Goal: Task Accomplishment & Management: Manage account settings

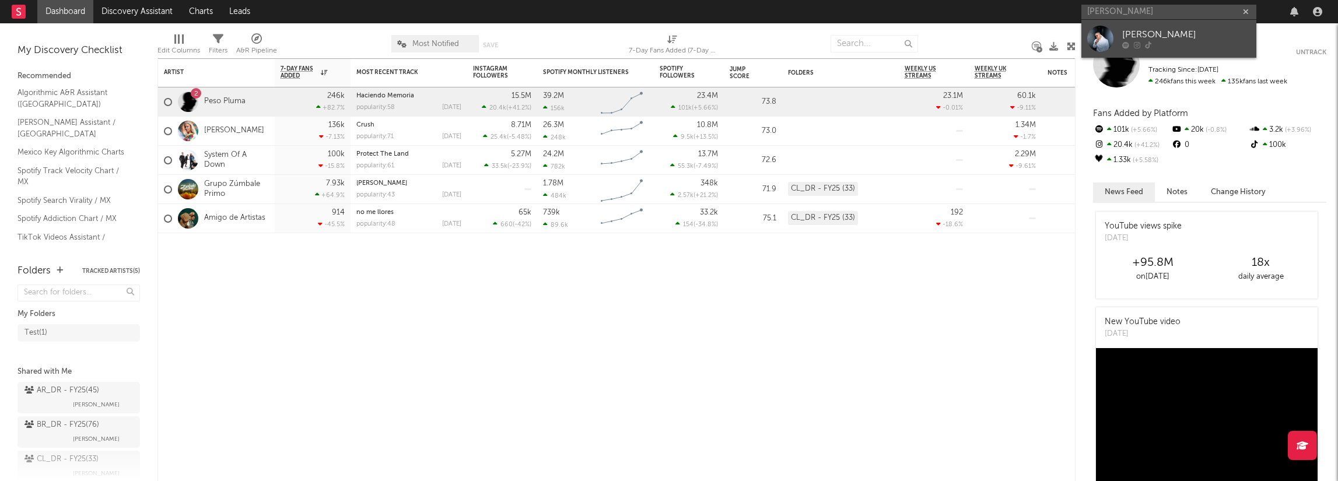
type input "georgy parra sal"
click at [1168, 38] on div "[PERSON_NAME]" at bounding box center [1186, 35] width 128 height 14
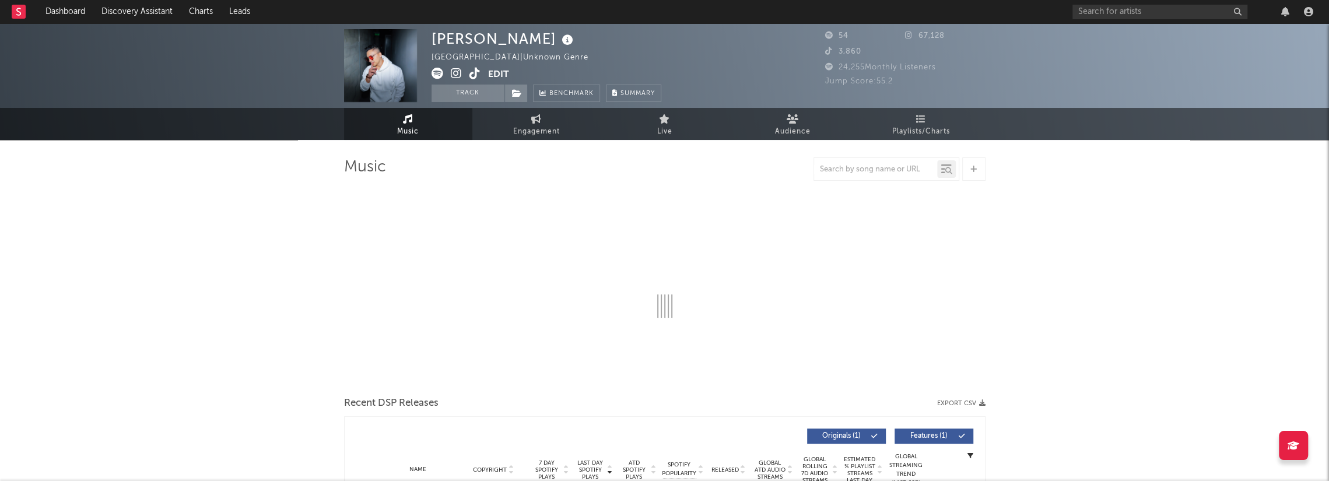
select select "1w"
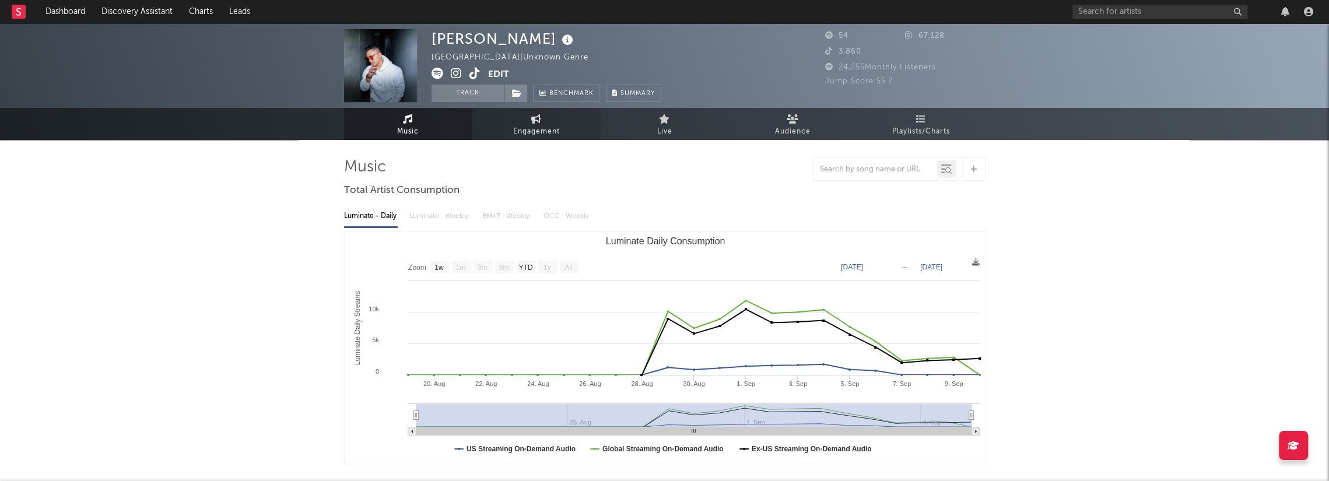
click at [538, 135] on span "Engagement" at bounding box center [536, 132] width 47 height 14
select select "1w"
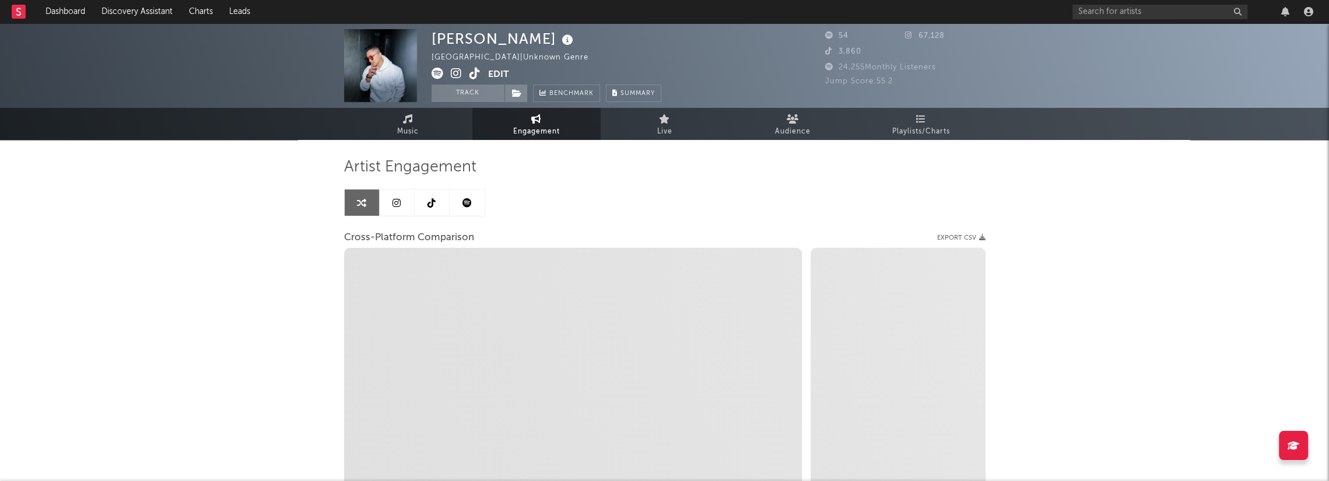
select select "1m"
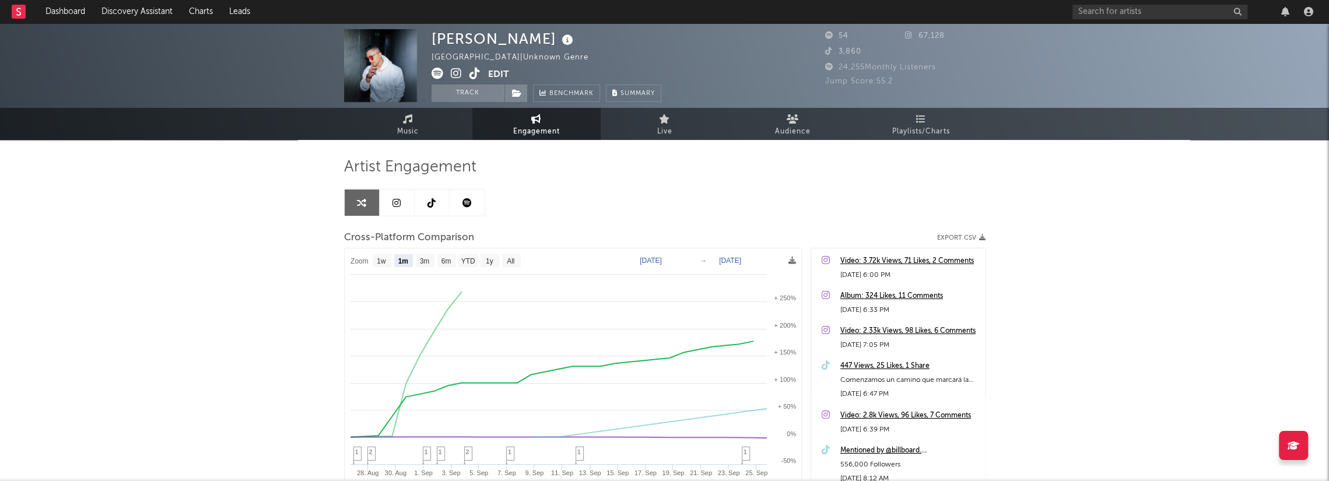
click at [493, 73] on button "Edit" at bounding box center [498, 75] width 21 height 15
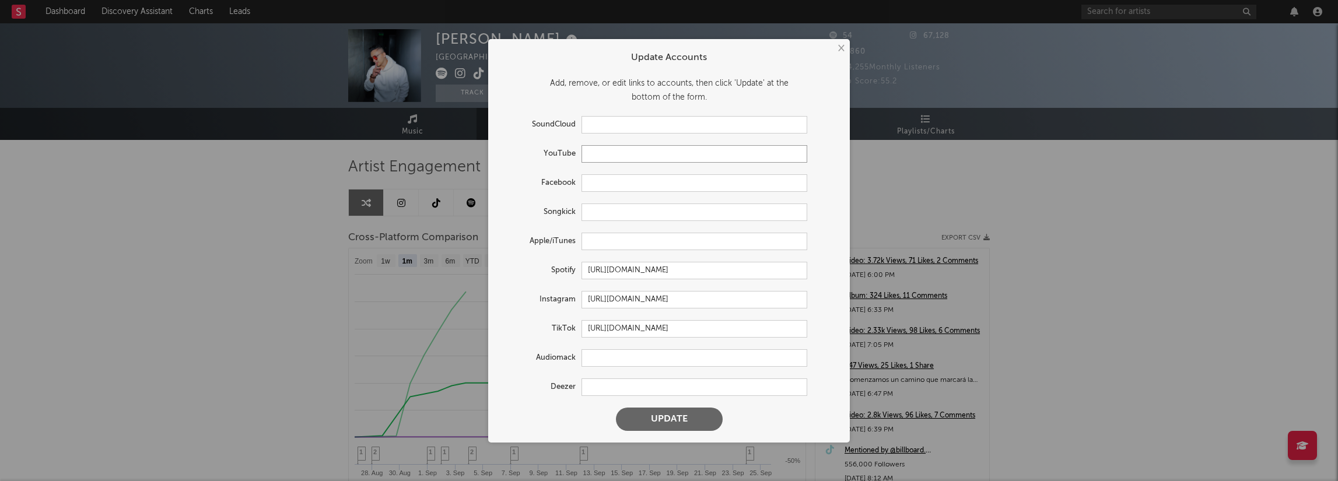
click at [639, 156] on input "text" at bounding box center [695, 153] width 226 height 17
paste input "https://www.youtube.com/channel/UChhiL5pdioDpeFDTTfJ5iKg"
type input "https://www.youtube.com/channel/UChhiL5pdioDpeFDTTfJ5iKg"
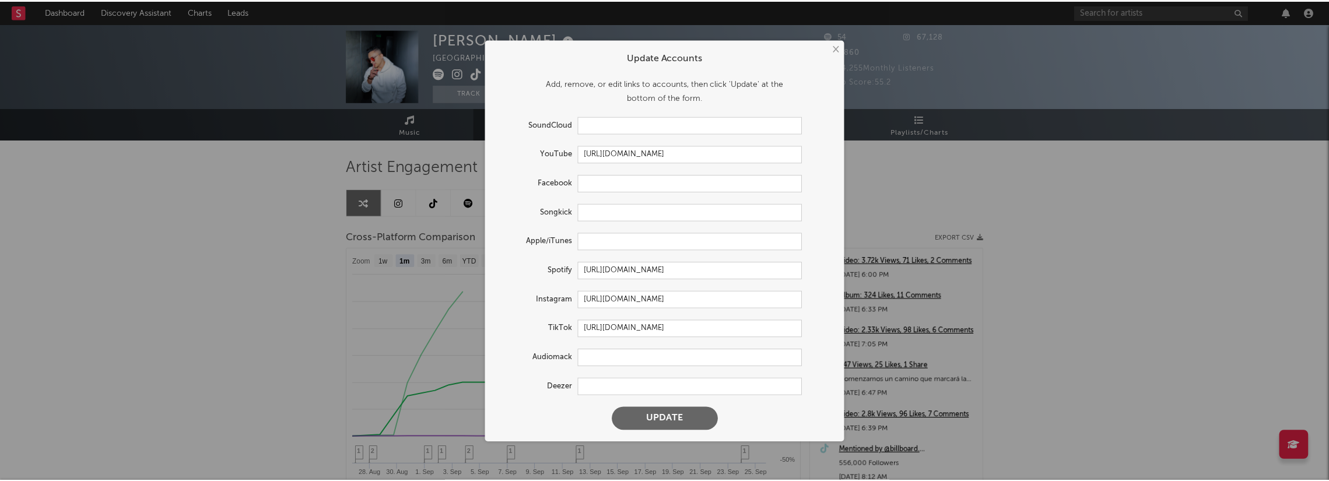
scroll to position [0, 0]
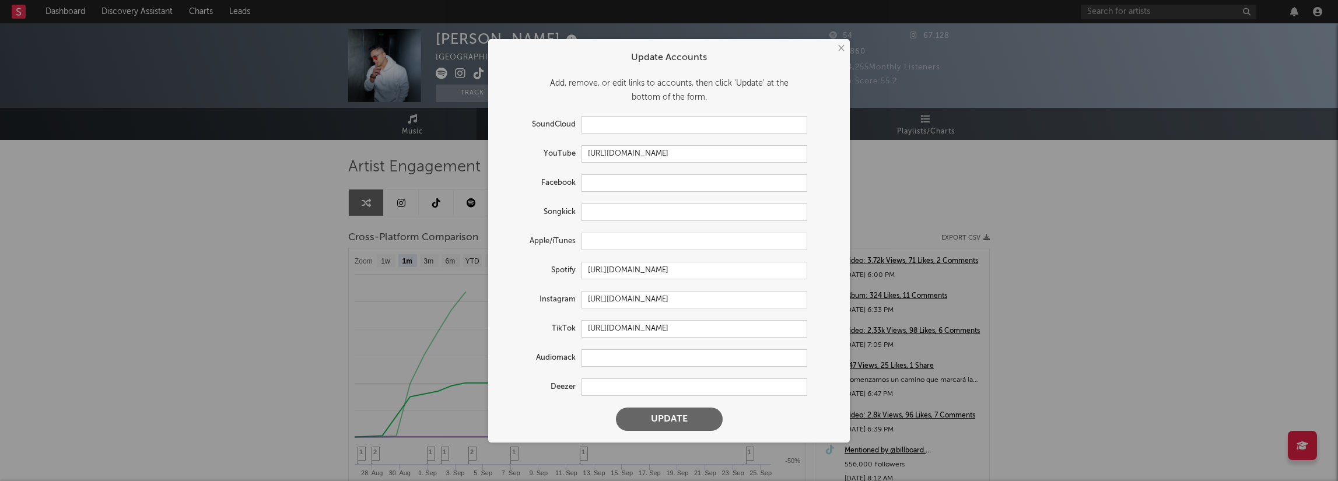
click at [674, 420] on button "Update" at bounding box center [669, 419] width 107 height 23
select select "1w"
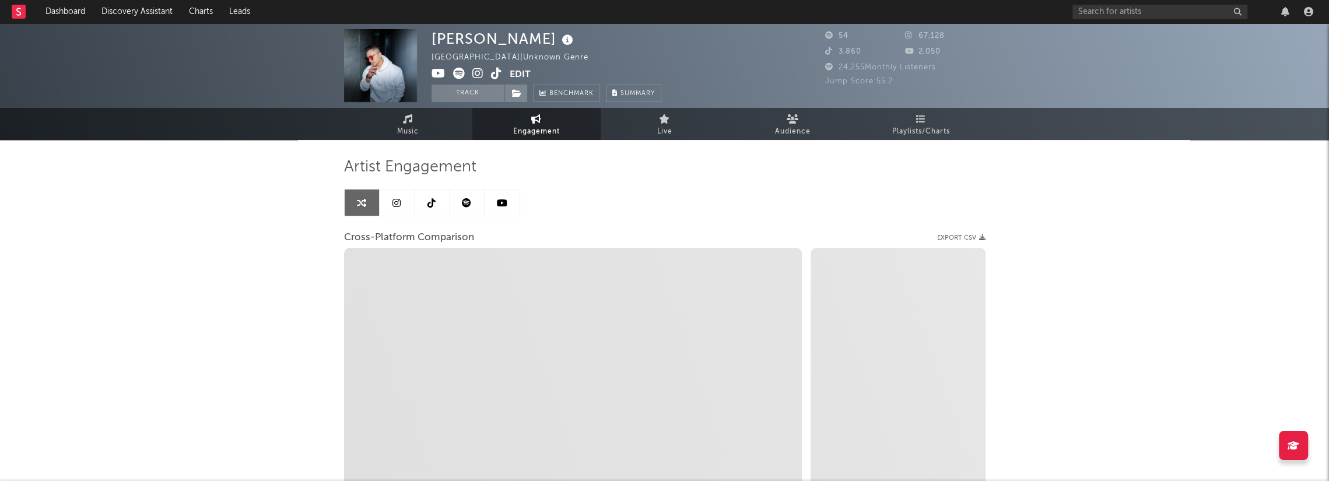
select select "1m"
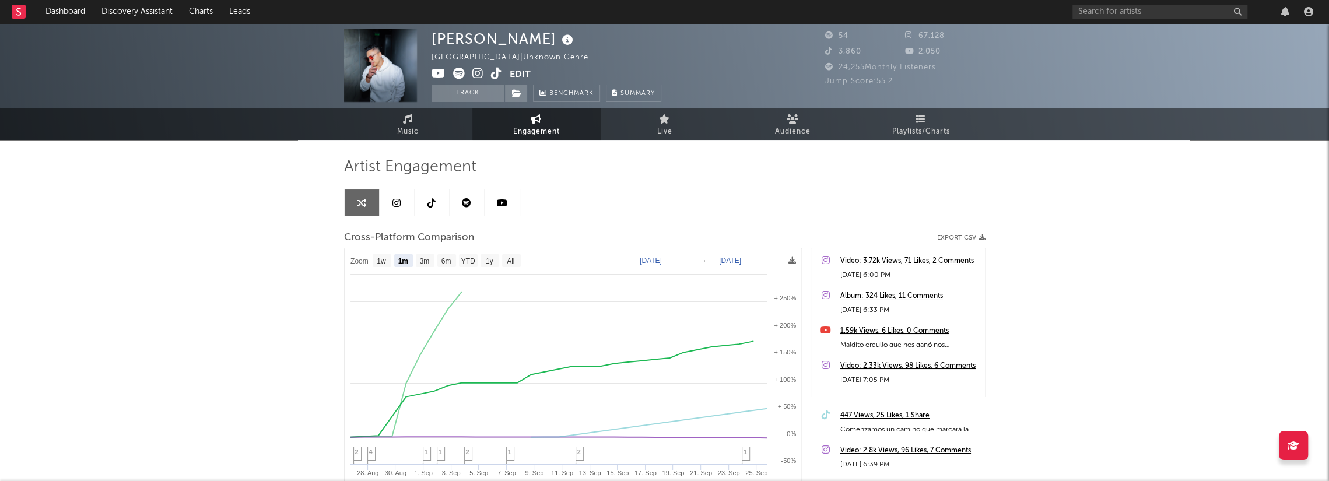
click at [513, 213] on link at bounding box center [502, 203] width 35 height 26
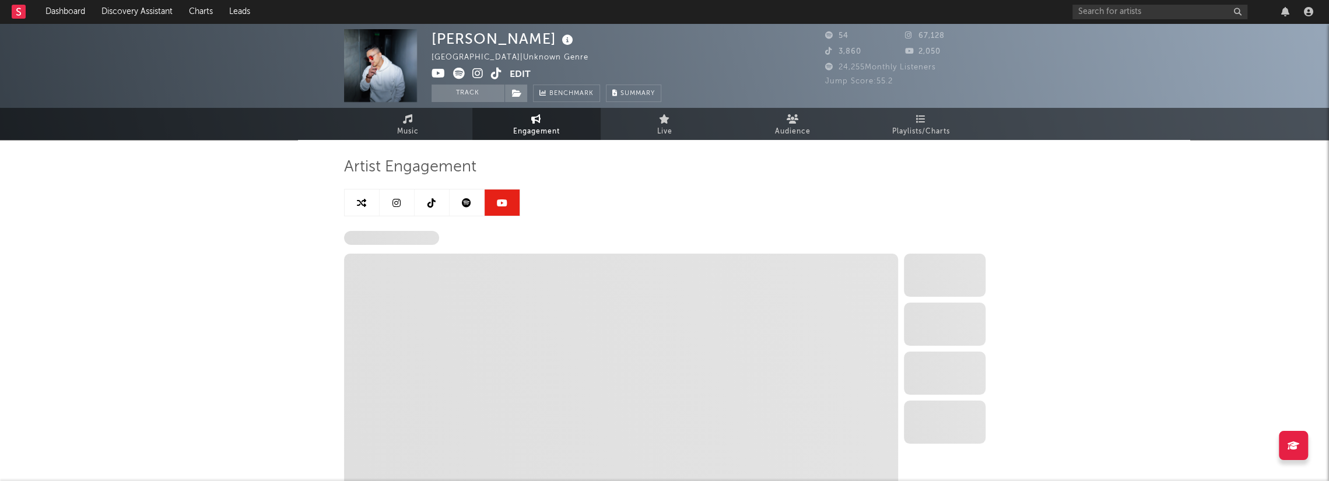
select select "1w"
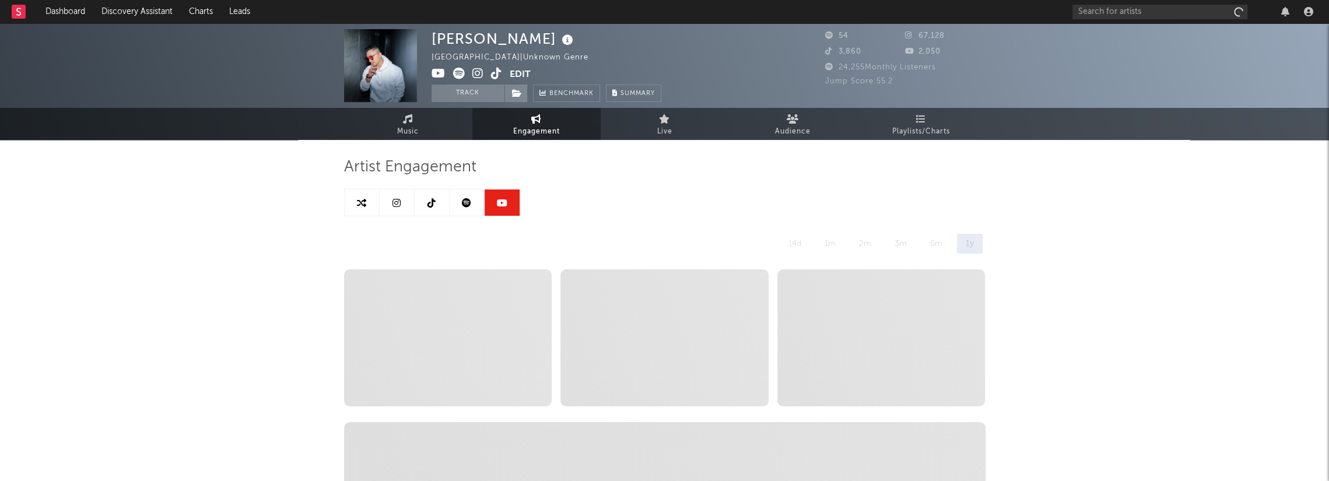
select select "1w"
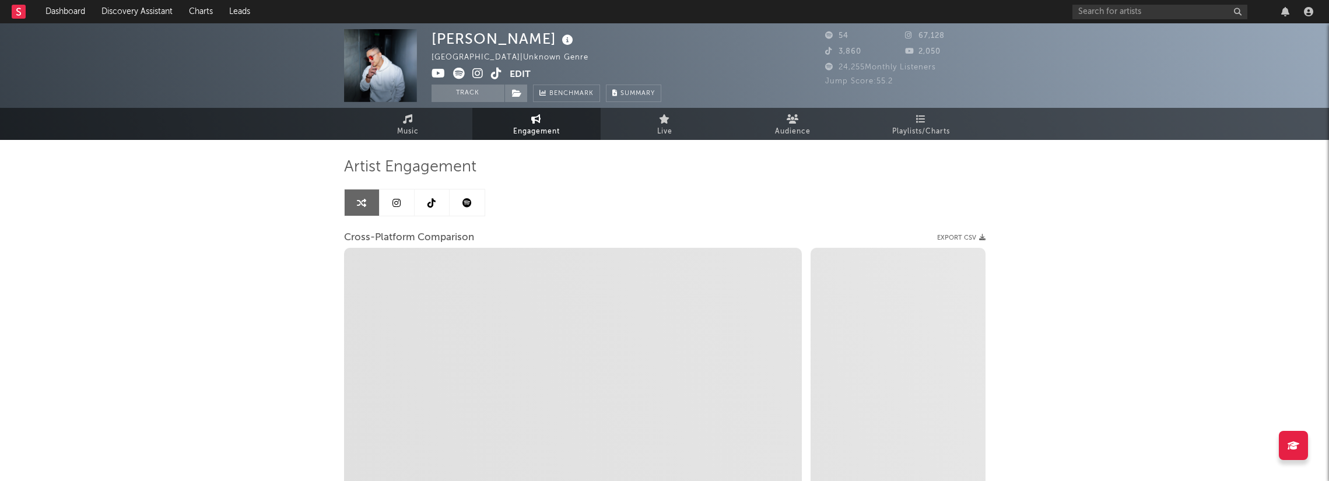
select select "1w"
select select "1m"
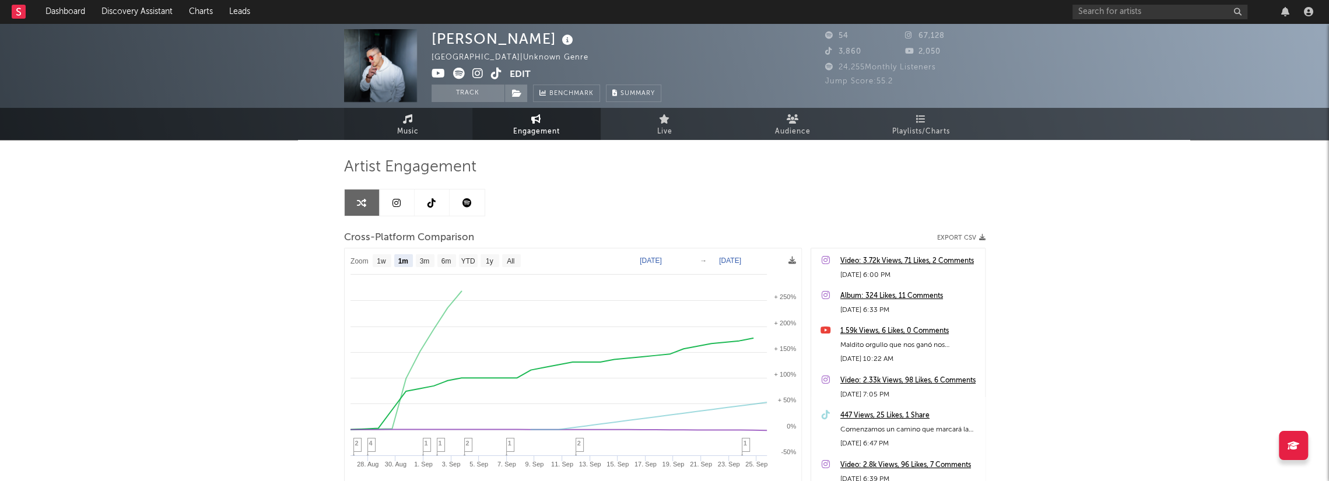
click at [425, 118] on link "Music" at bounding box center [408, 124] width 128 height 32
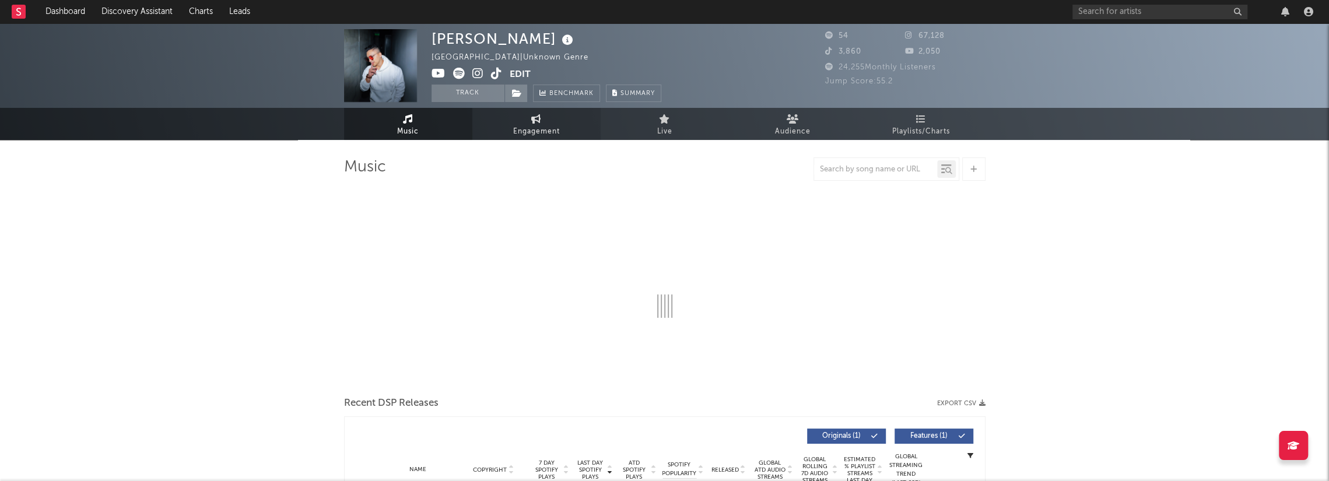
select select "1w"
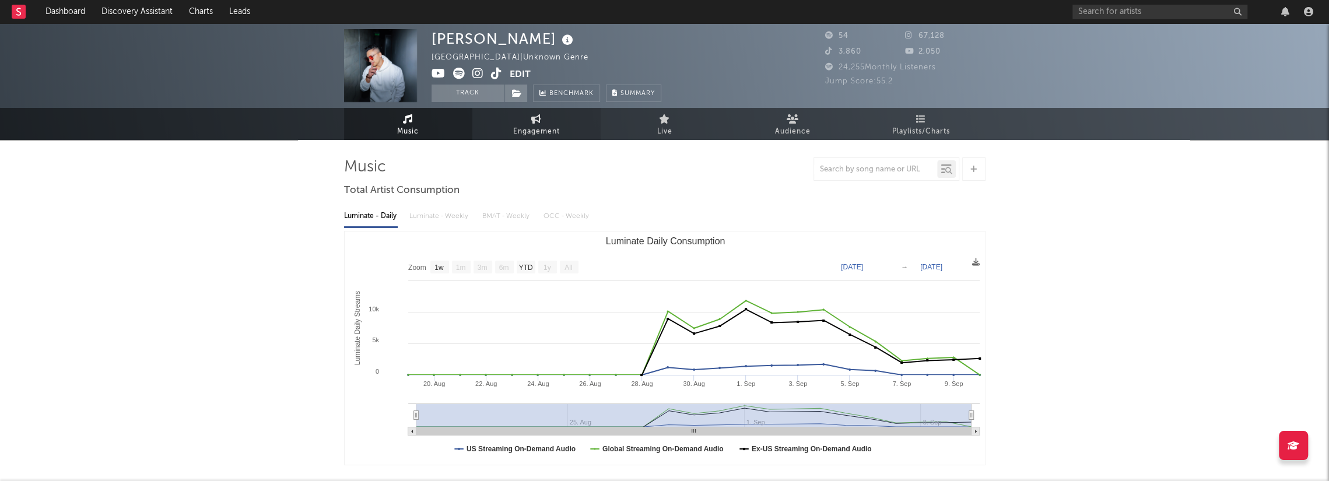
click at [528, 125] on span "Engagement" at bounding box center [536, 132] width 47 height 14
select select "1w"
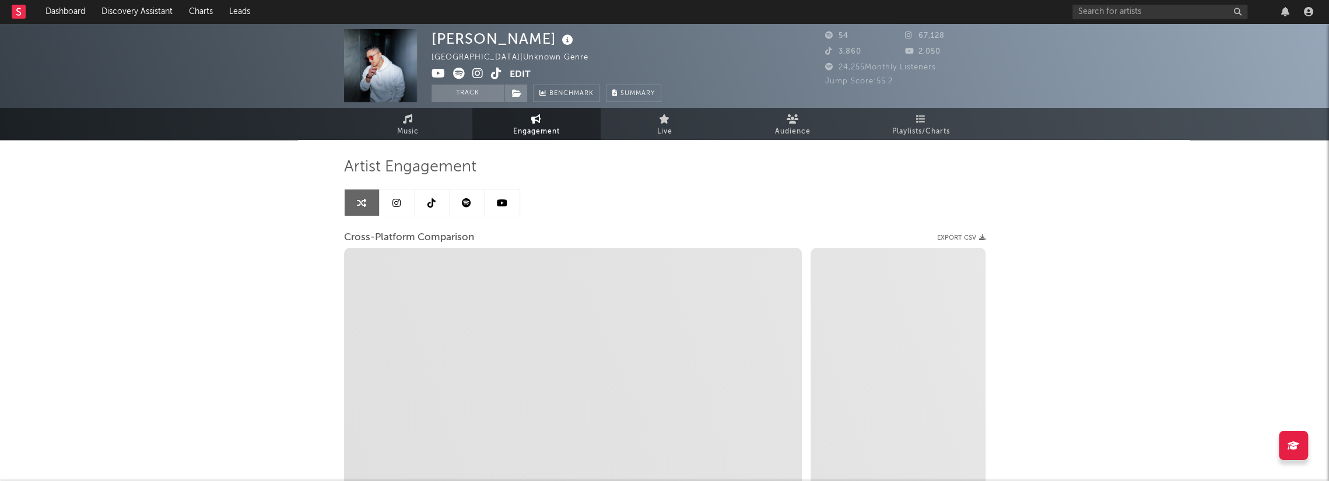
select select "1m"
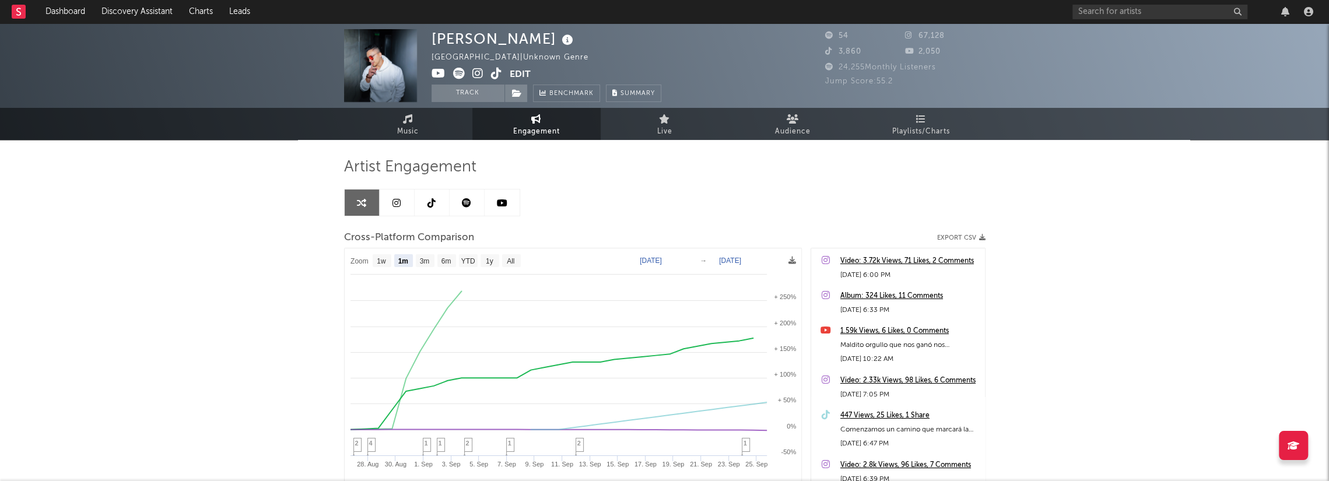
click at [509, 204] on link at bounding box center [502, 203] width 35 height 26
select select "1w"
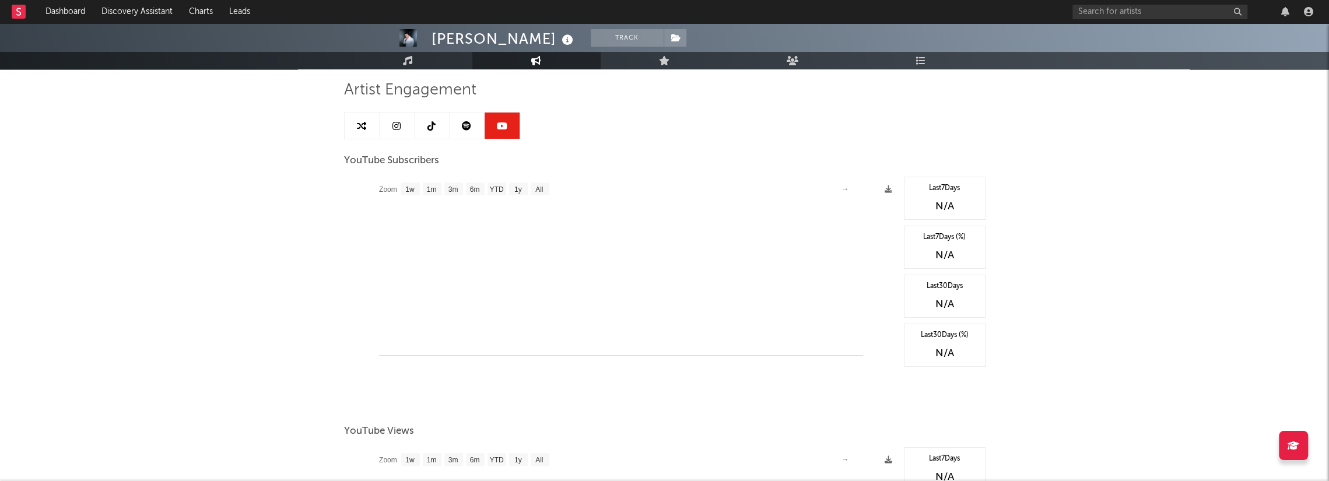
scroll to position [51, 0]
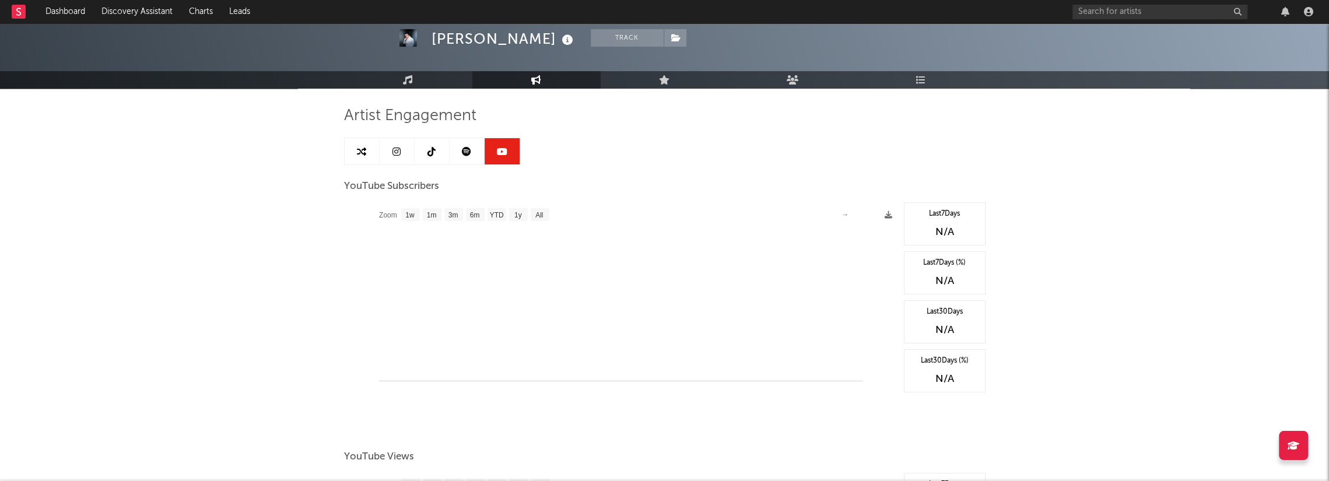
click at [470, 141] on link at bounding box center [467, 151] width 35 height 26
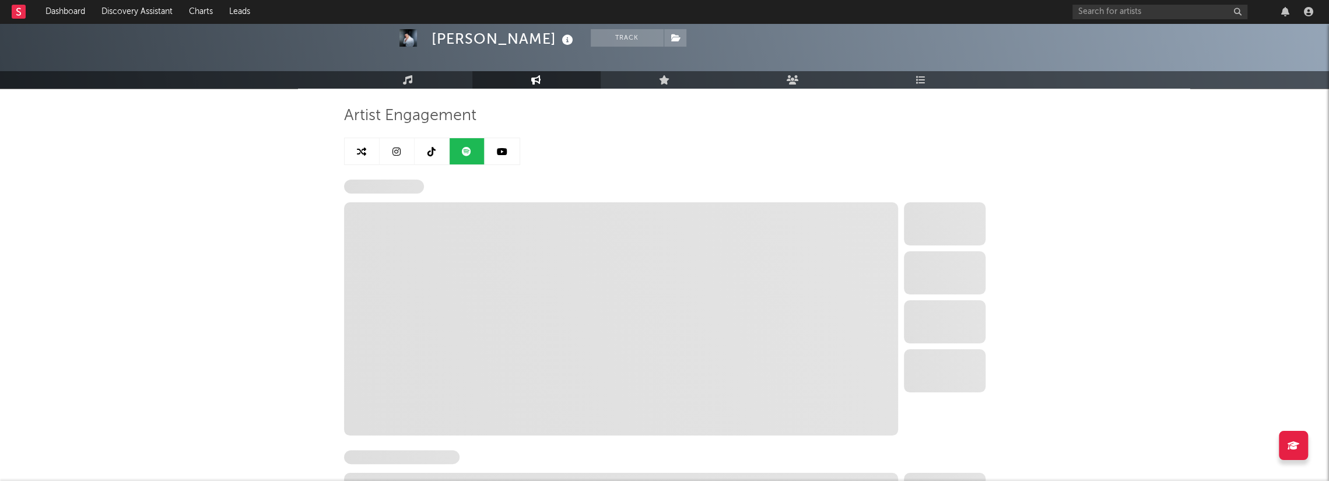
select select "1w"
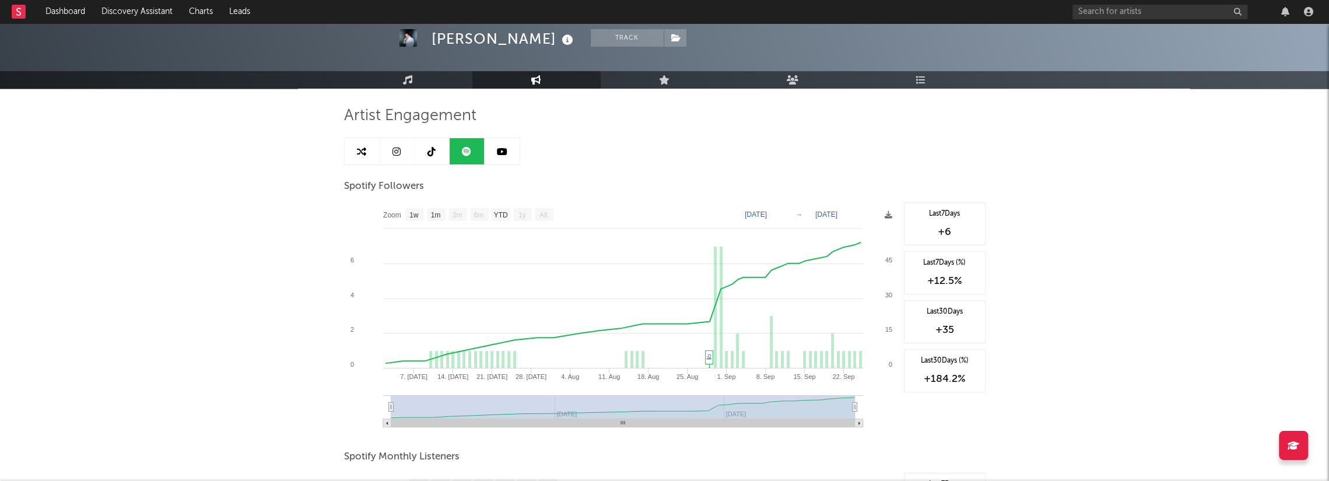
click at [436, 151] on link at bounding box center [432, 151] width 35 height 26
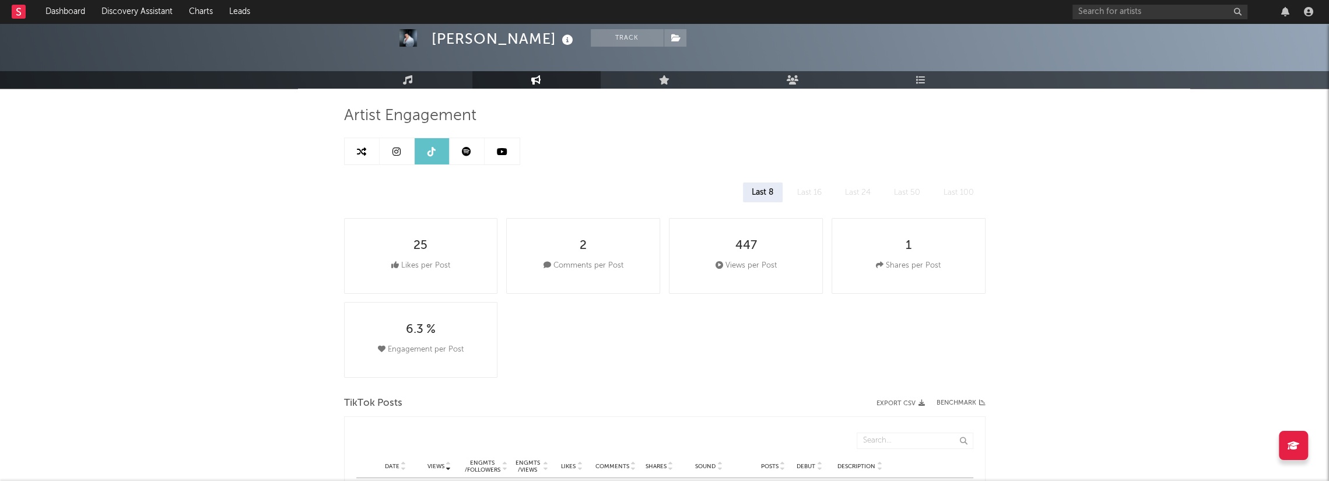
select select "1w"
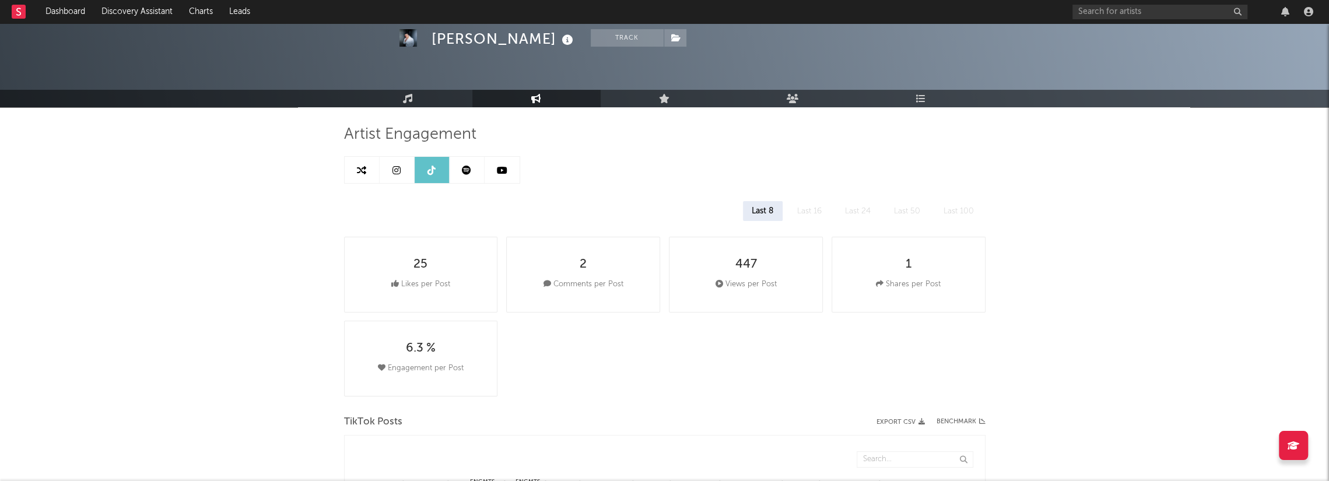
scroll to position [30, 0]
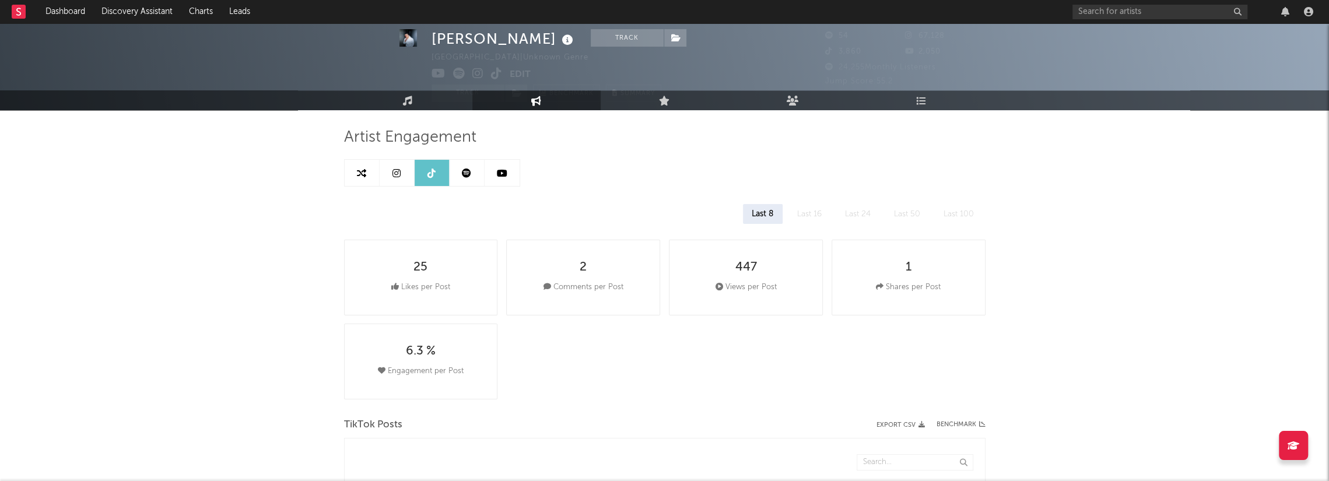
click at [501, 169] on icon at bounding box center [502, 173] width 10 height 9
select select "1w"
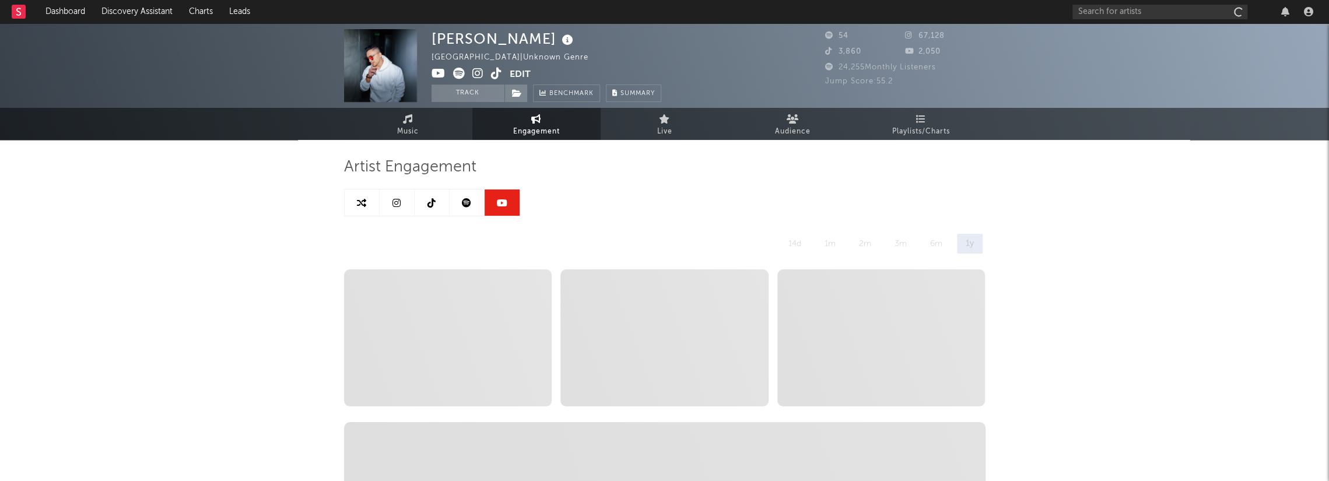
select select "1w"
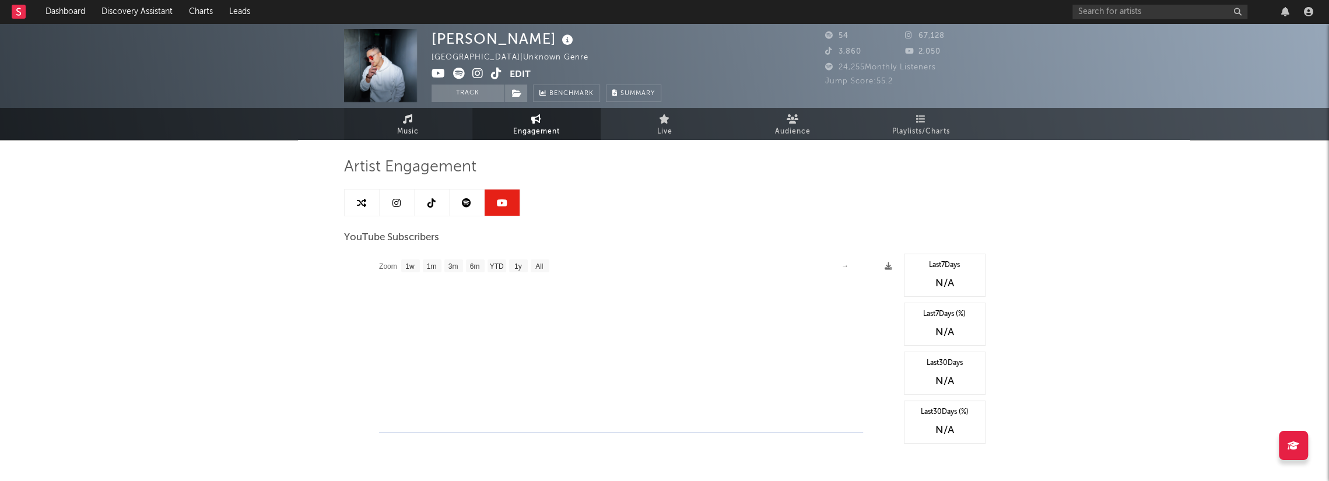
click at [429, 121] on link "Music" at bounding box center [408, 124] width 128 height 32
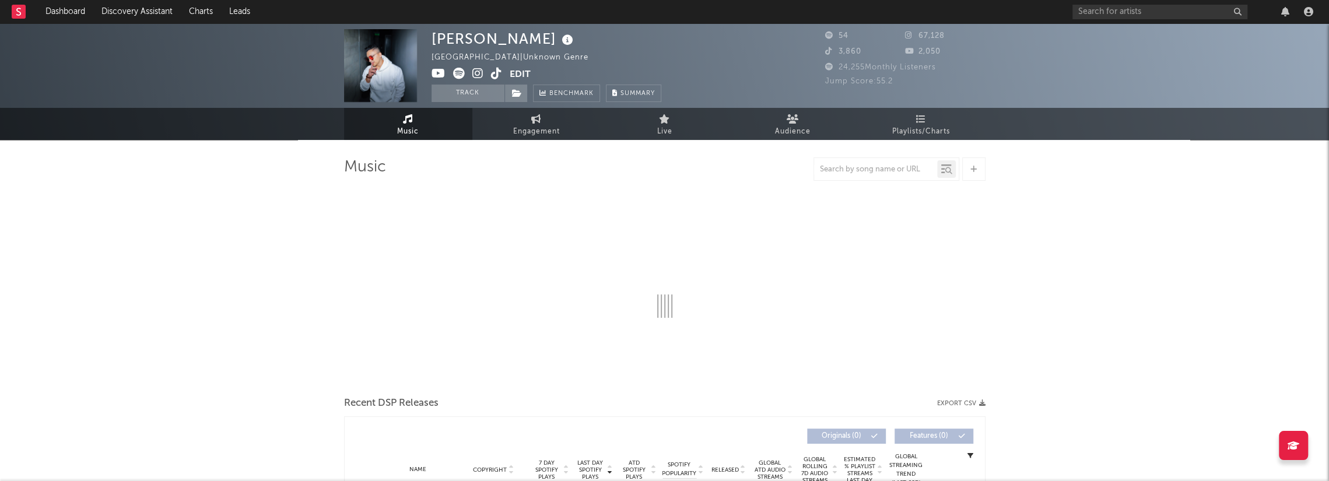
select select "1w"
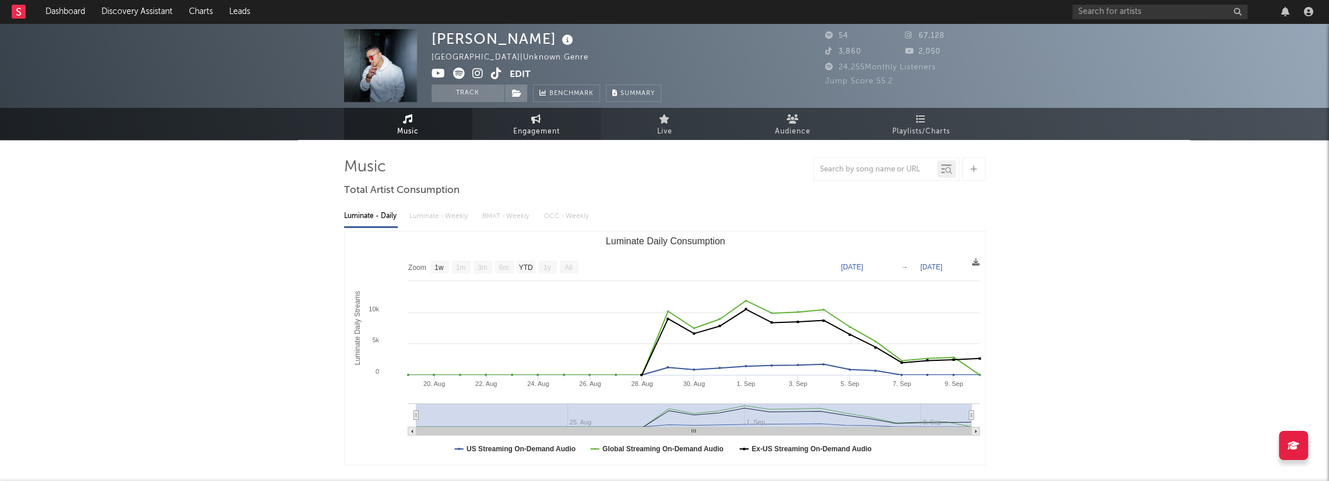
click at [544, 115] on link "Engagement" at bounding box center [536, 124] width 128 height 32
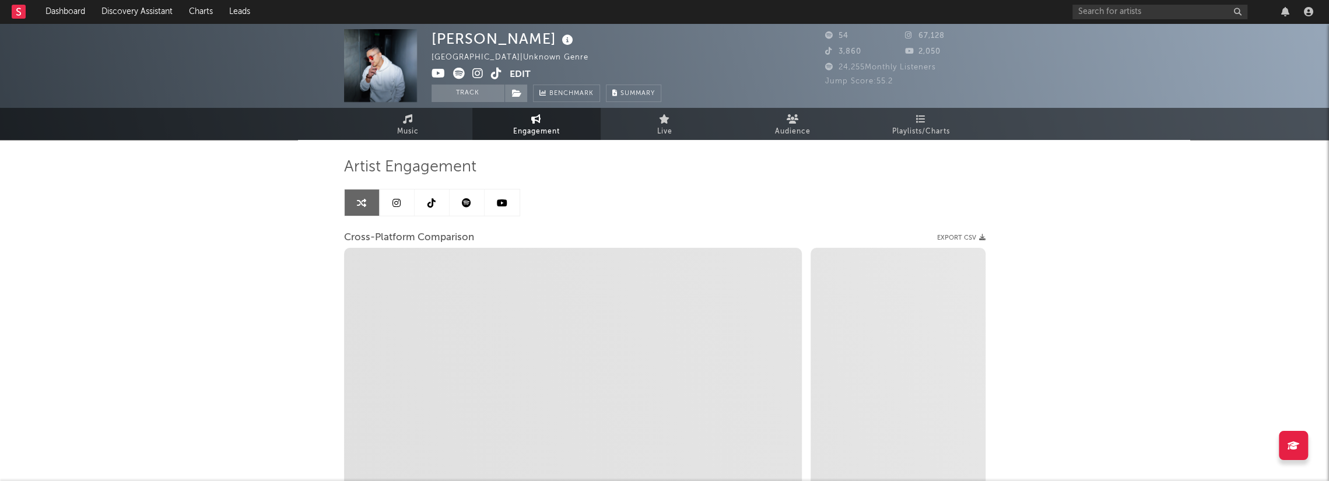
select select "1w"
select select "1m"
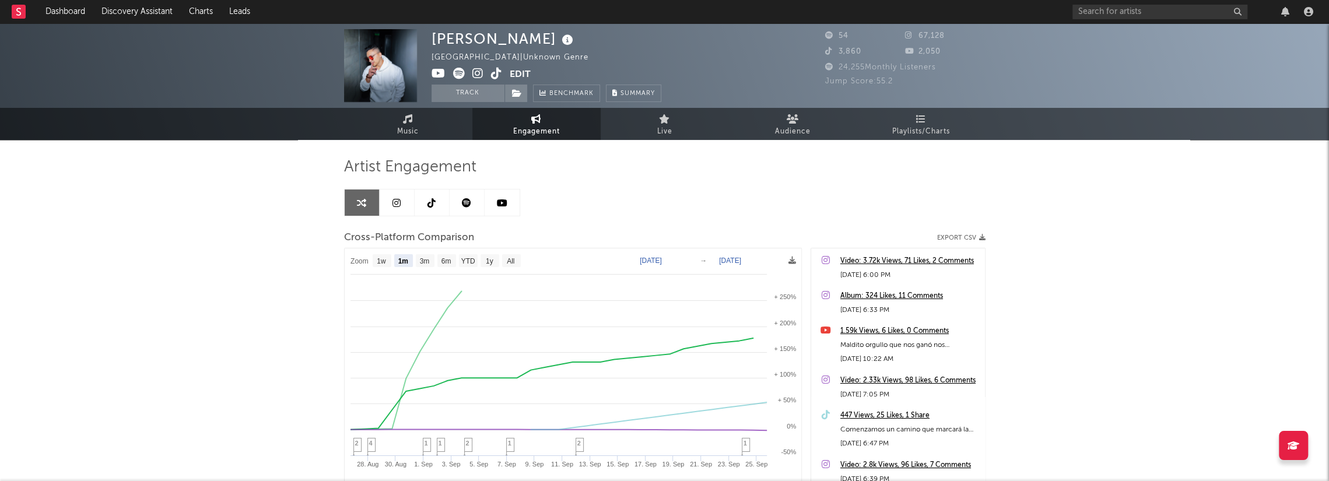
click at [404, 202] on link at bounding box center [397, 203] width 35 height 26
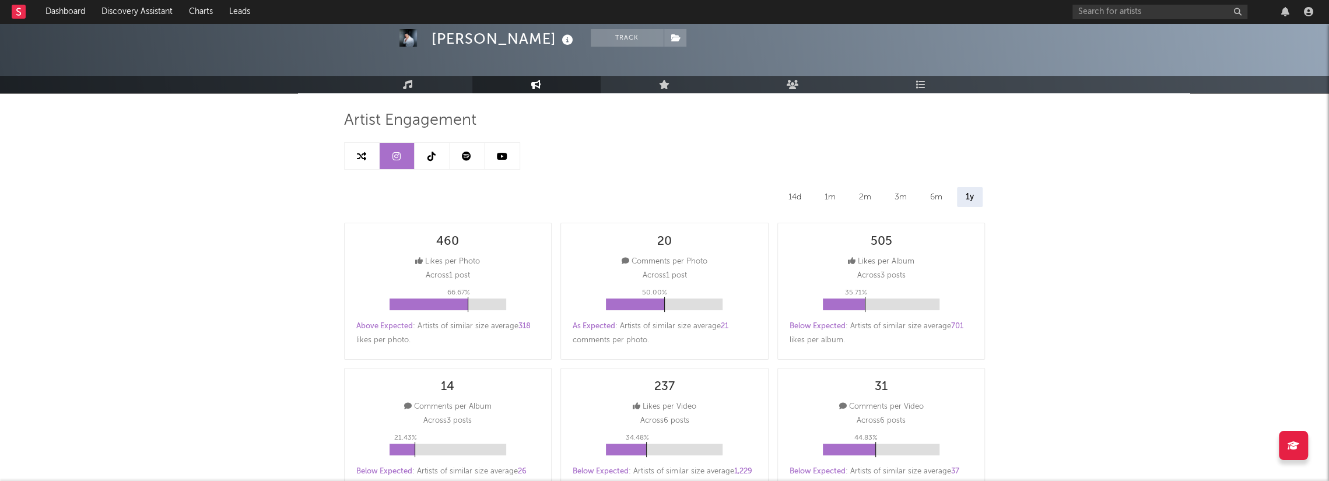
select select "6m"
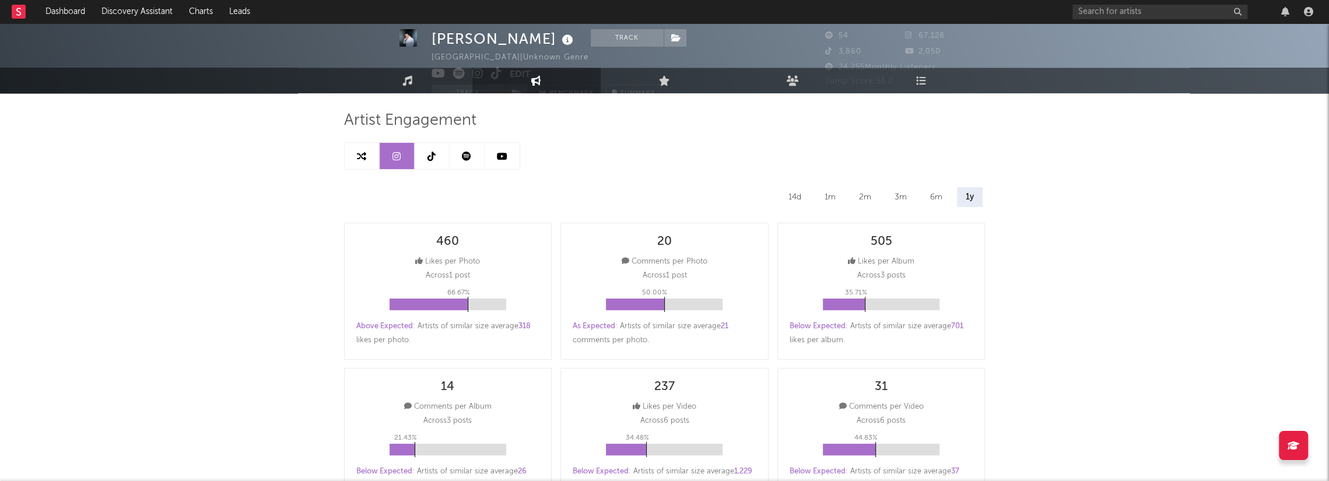
scroll to position [15, 0]
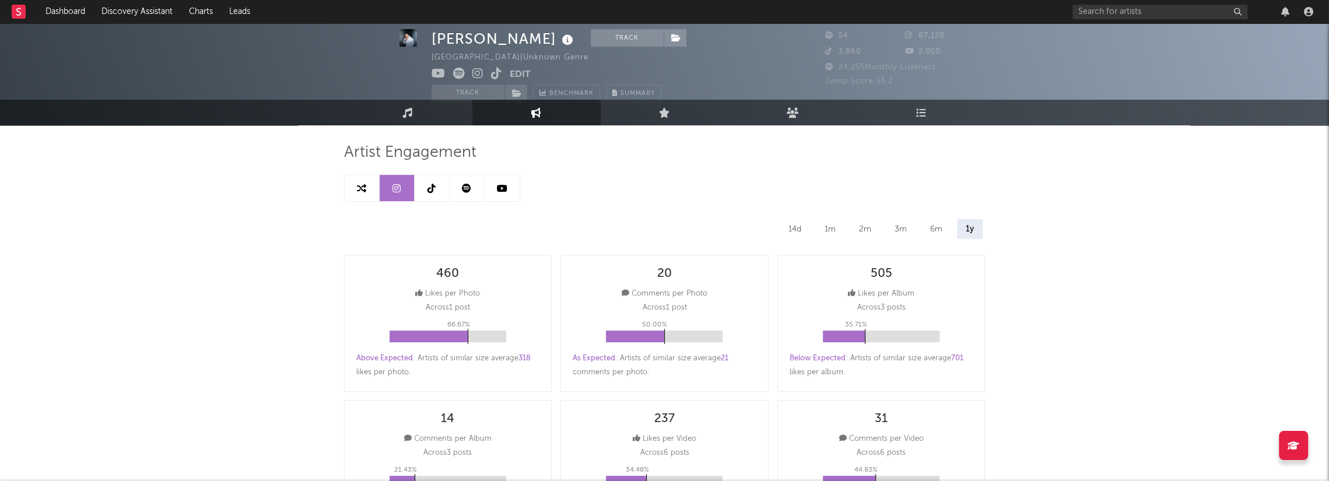
click at [440, 188] on link at bounding box center [432, 188] width 35 height 26
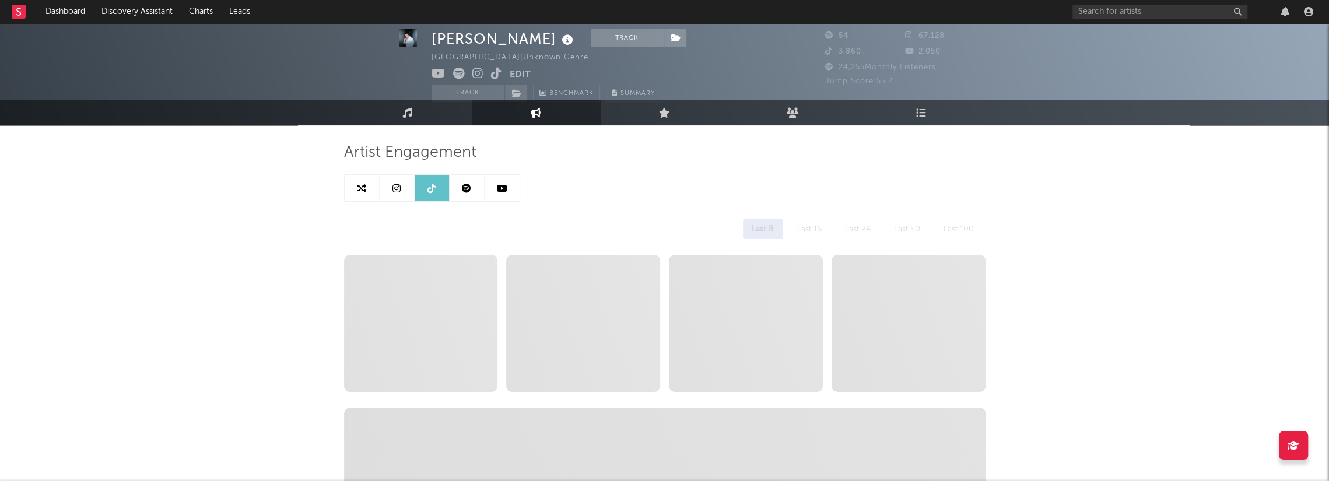
select select "1w"
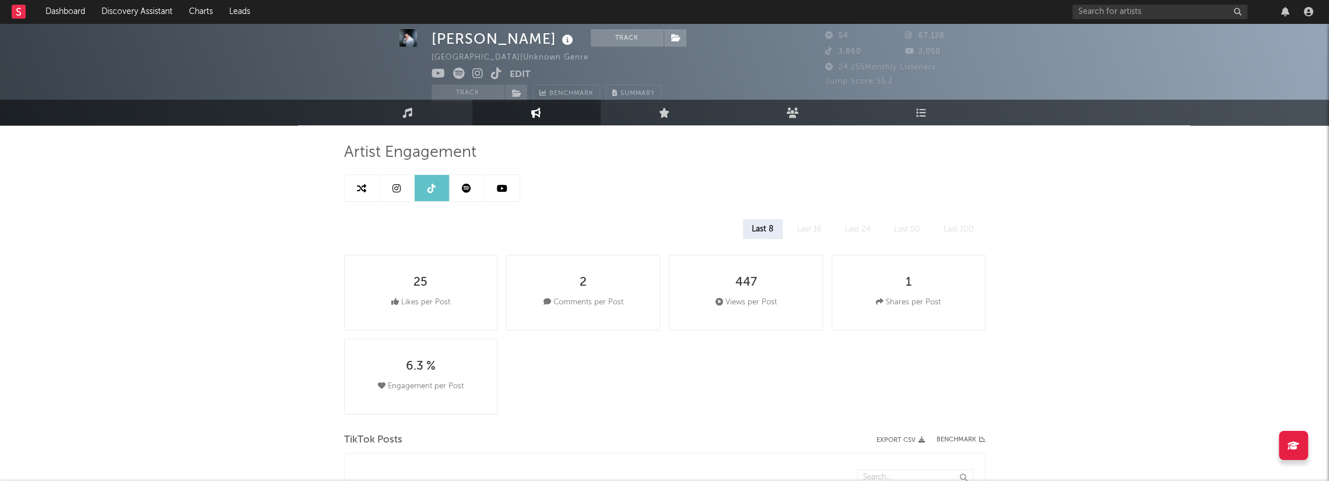
click at [465, 193] on link at bounding box center [467, 188] width 35 height 26
select select "1w"
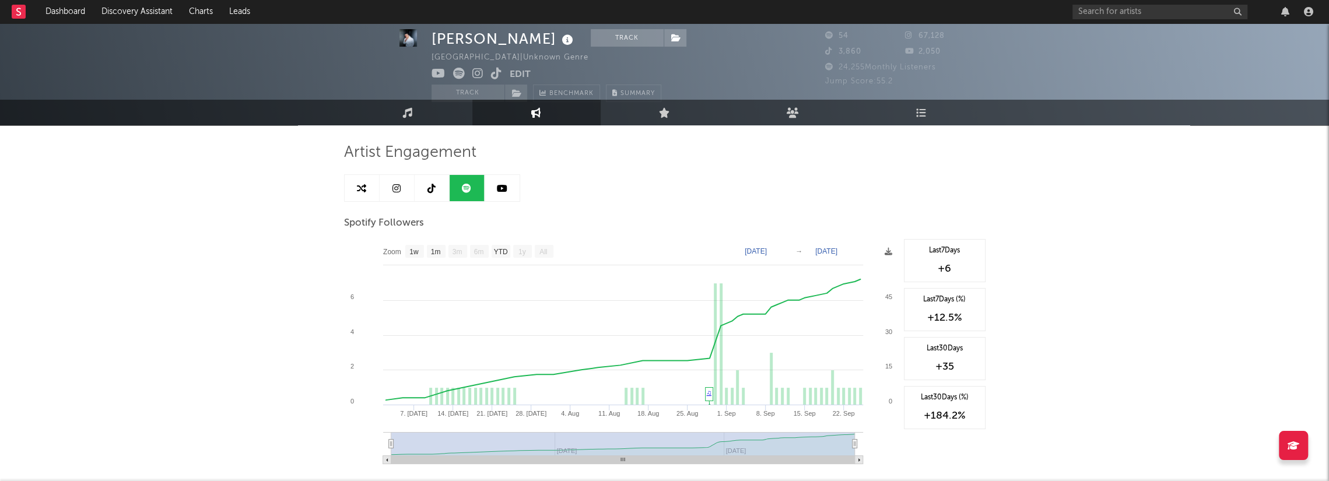
click at [507, 192] on link at bounding box center [502, 188] width 35 height 26
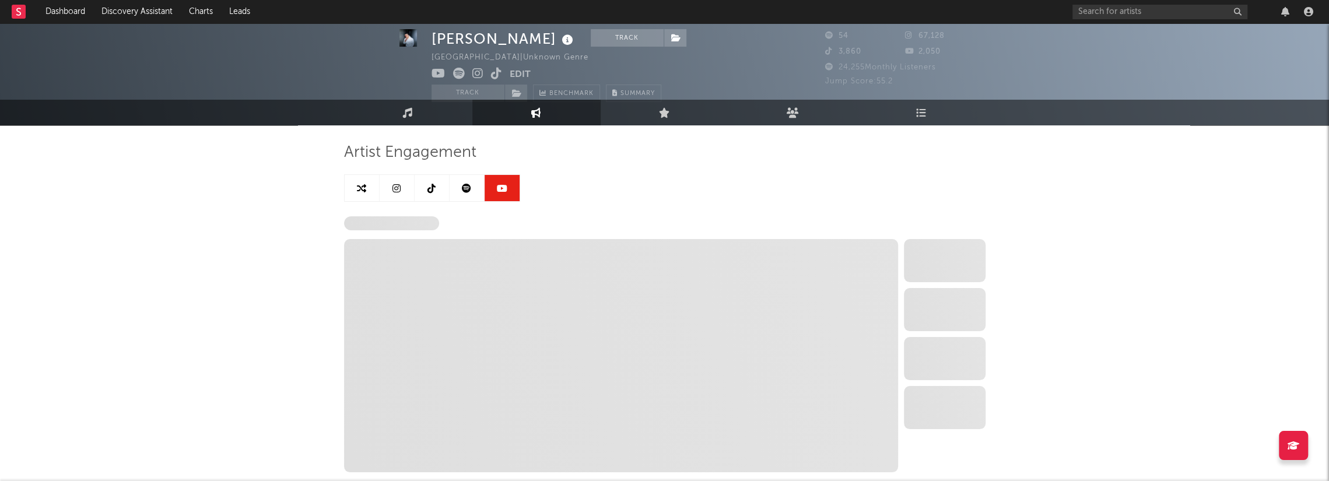
select select "1w"
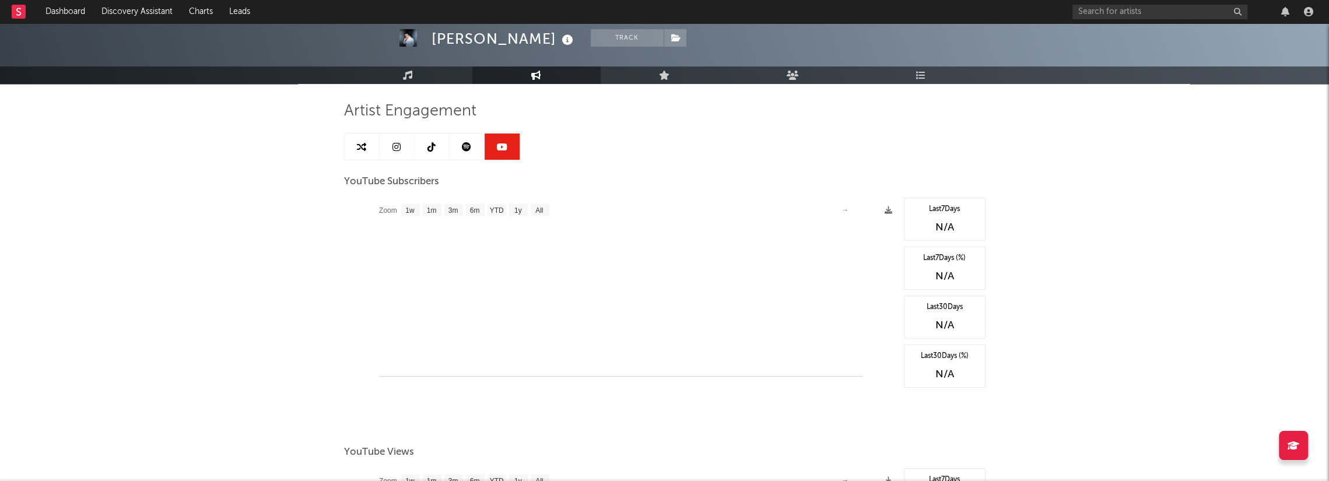
scroll to position [54, 0]
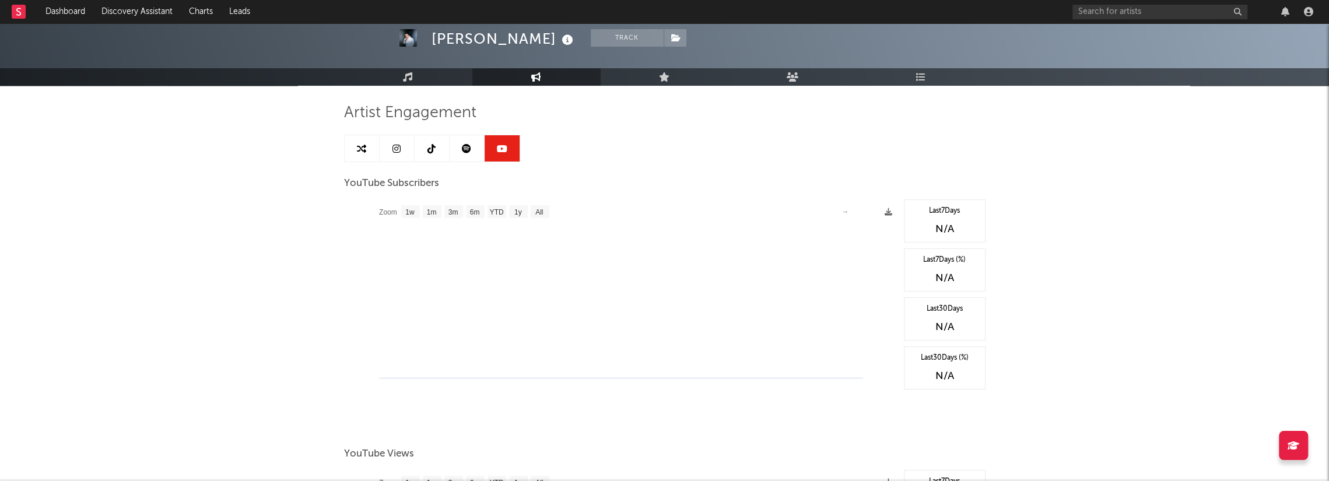
click at [435, 150] on link at bounding box center [432, 148] width 35 height 26
select select "1w"
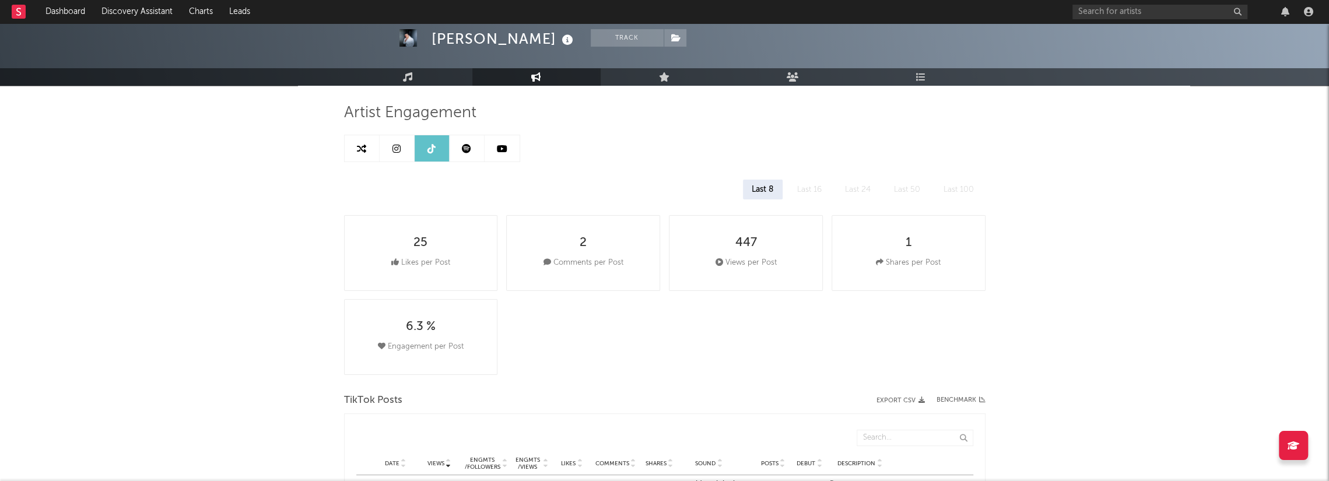
click at [474, 150] on link at bounding box center [467, 148] width 35 height 26
select select "1w"
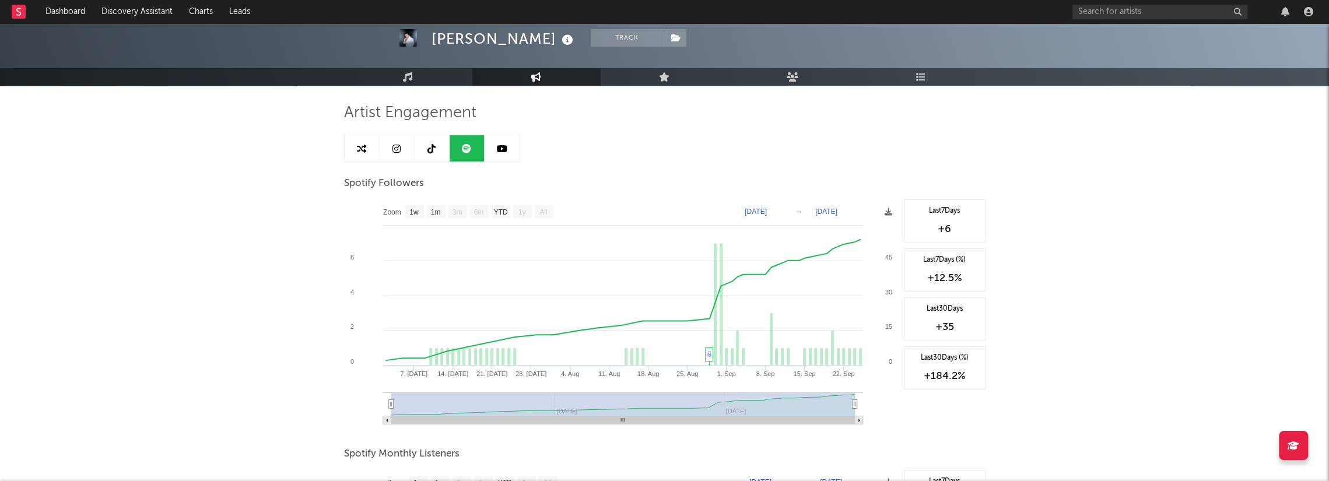
click at [493, 150] on link at bounding box center [502, 148] width 35 height 26
select select "1w"
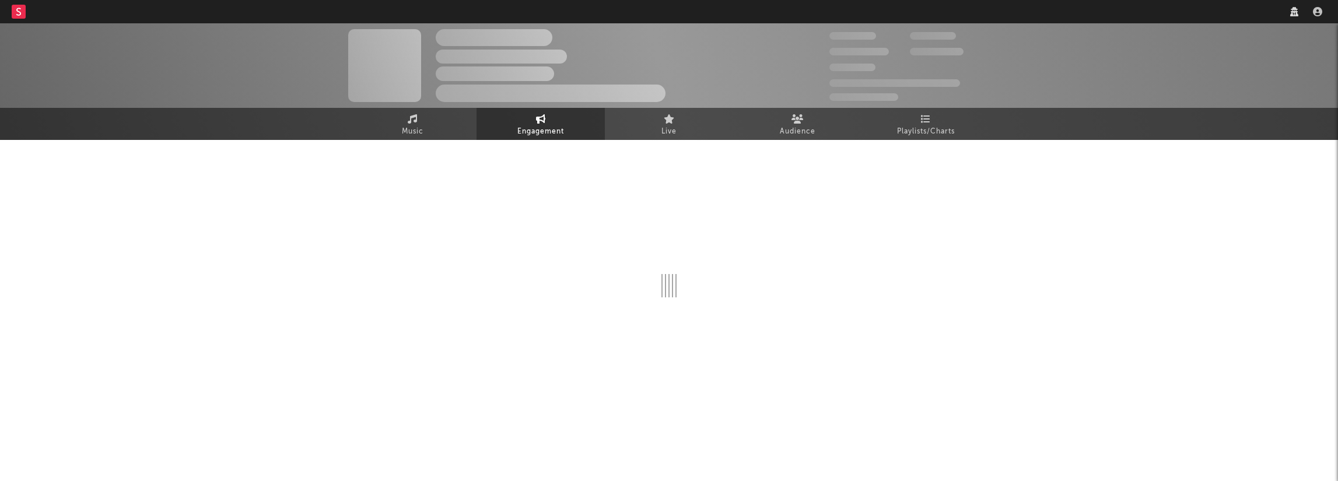
select select "1w"
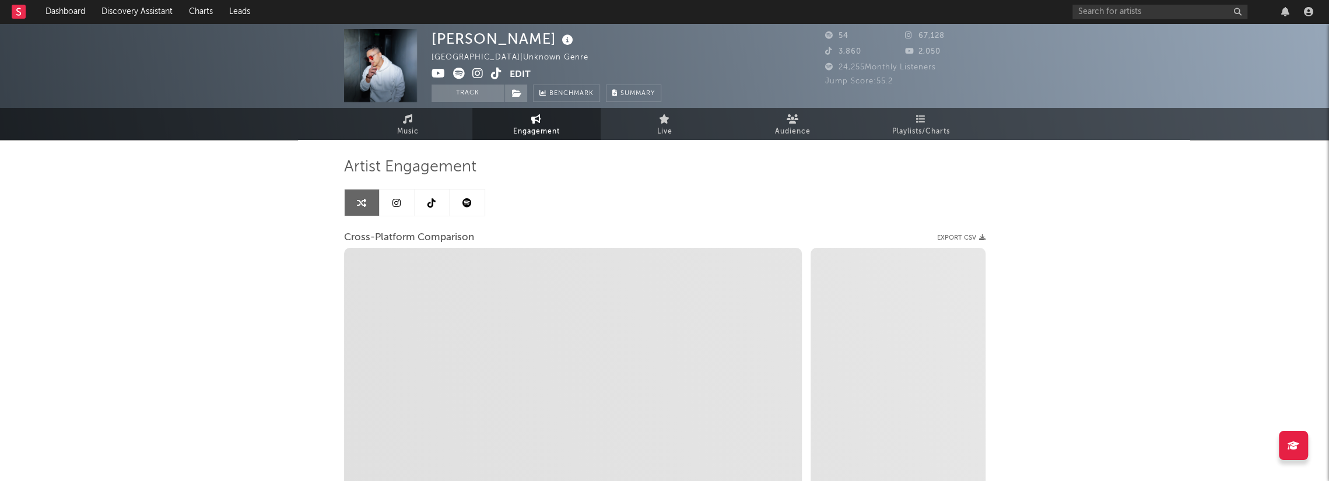
select select "1m"
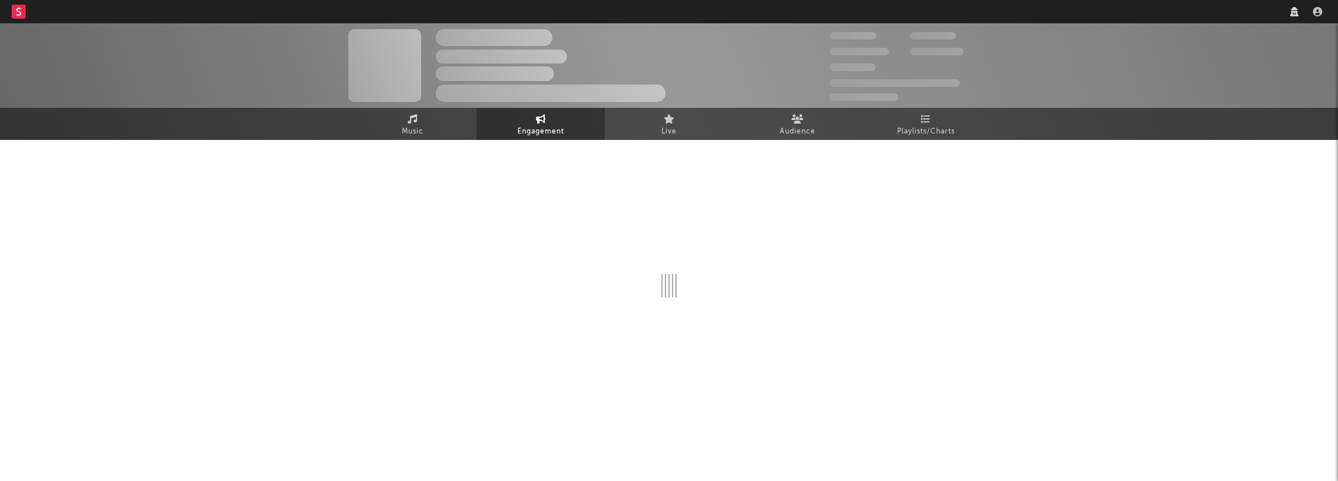
select select "1w"
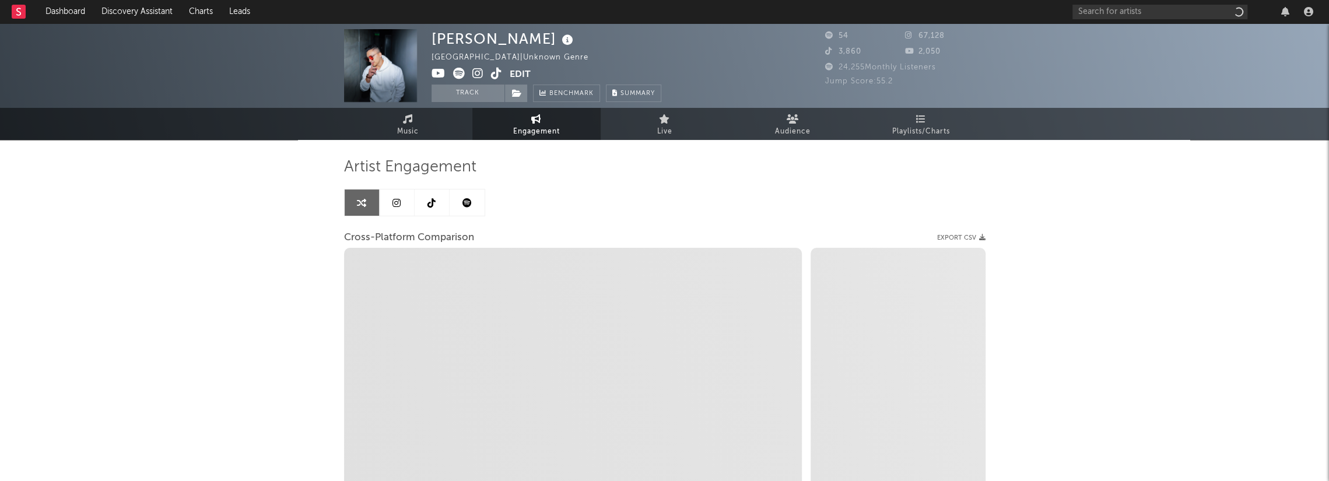
select select "1m"
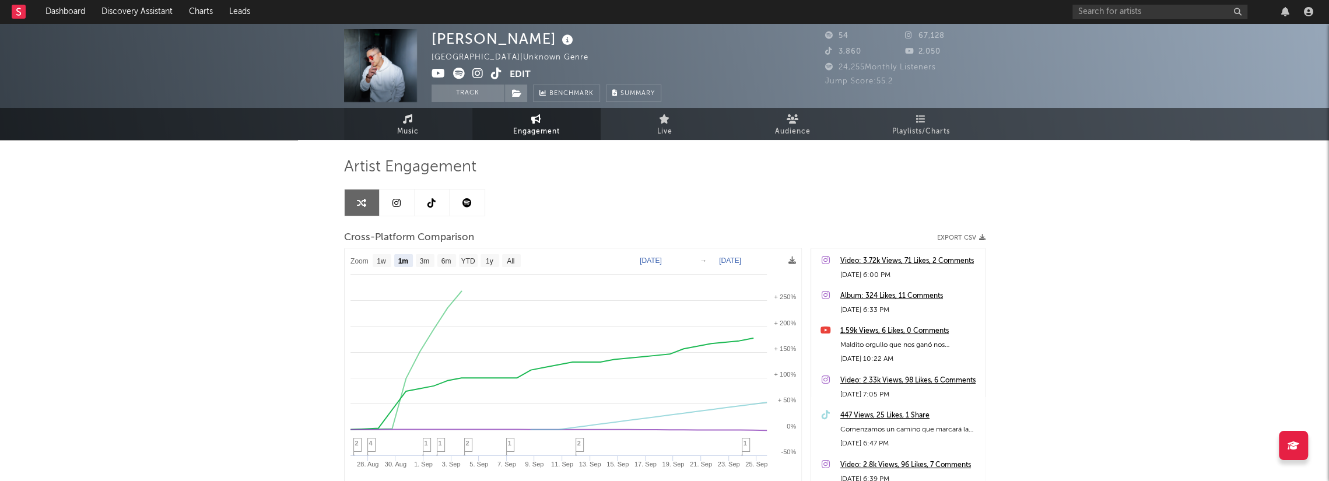
click at [435, 132] on link "Music" at bounding box center [408, 124] width 128 height 32
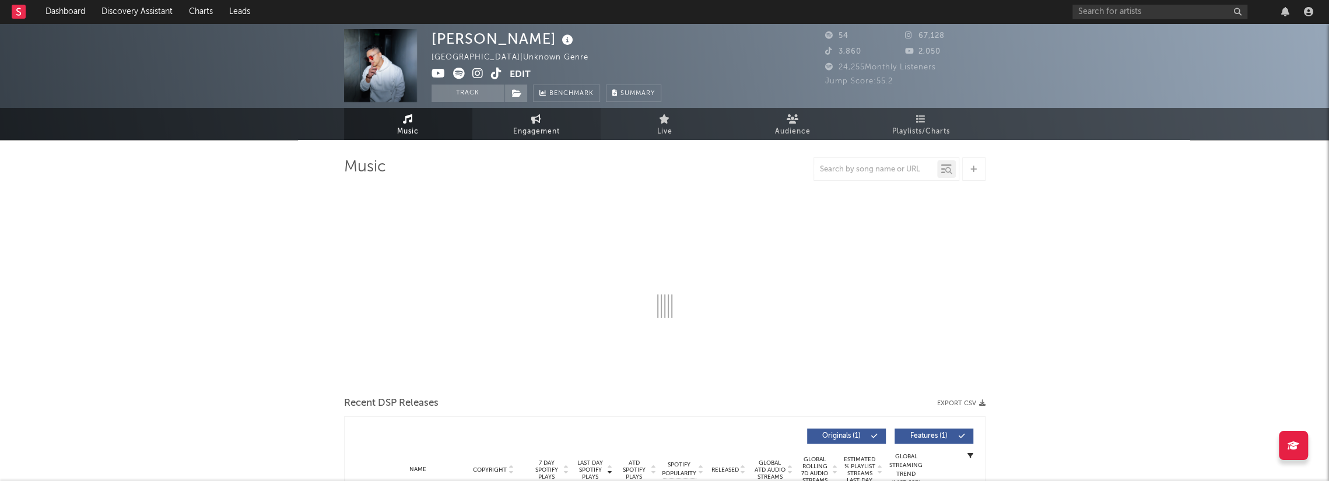
select select "1w"
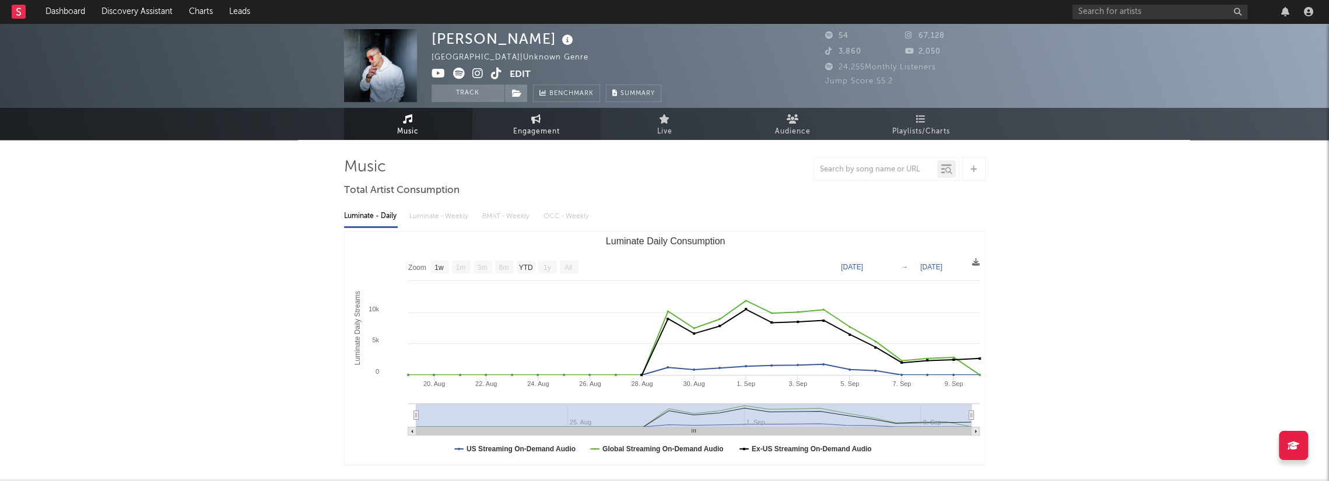
click at [519, 123] on link "Engagement" at bounding box center [536, 124] width 128 height 32
select select "1w"
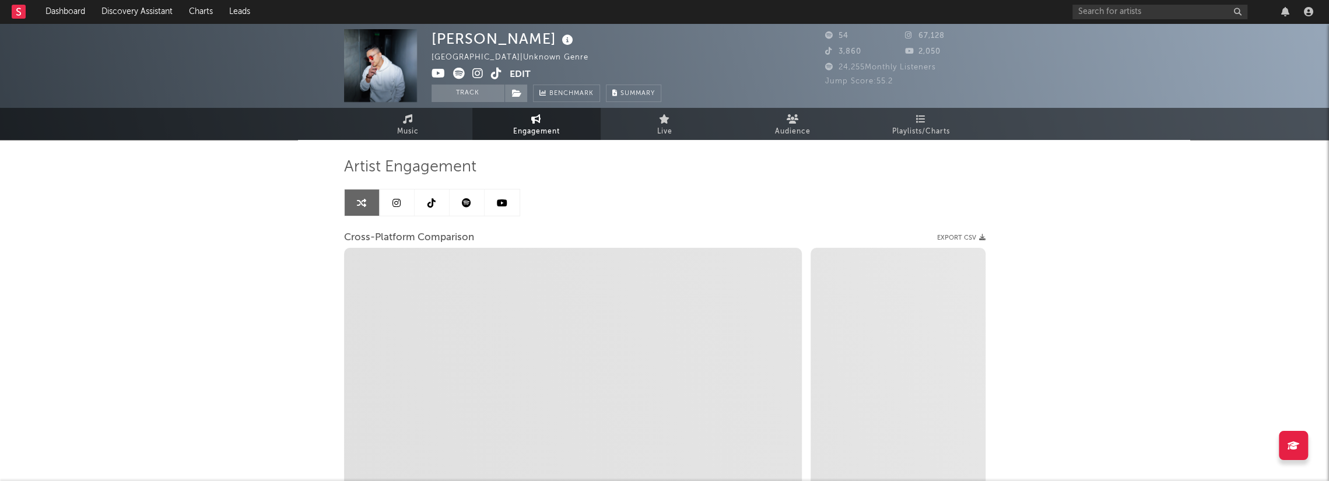
select select "1m"
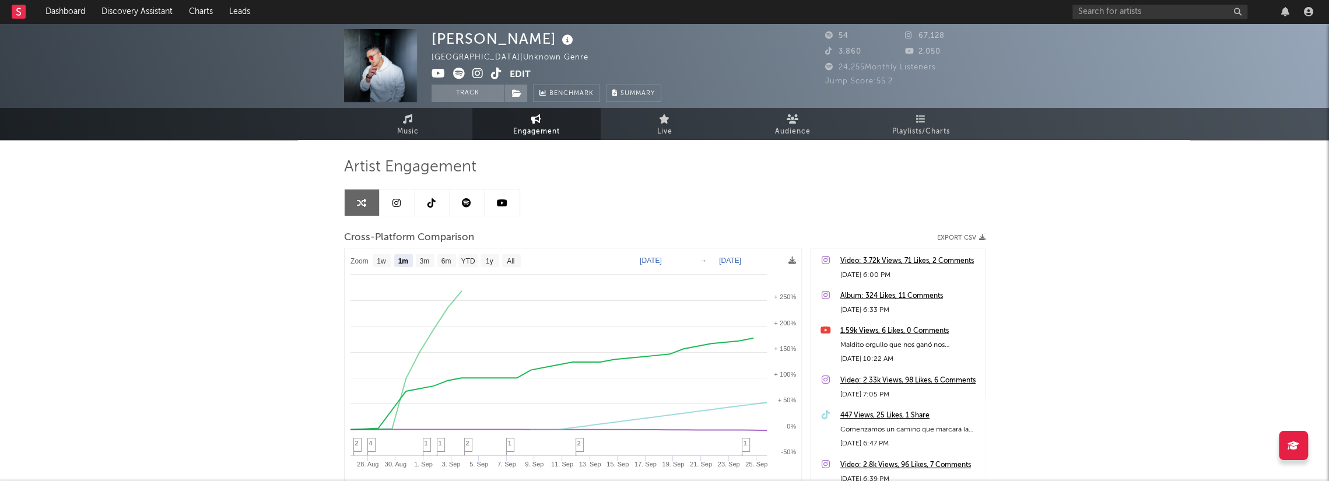
click at [495, 198] on link at bounding box center [502, 203] width 35 height 26
select select "1w"
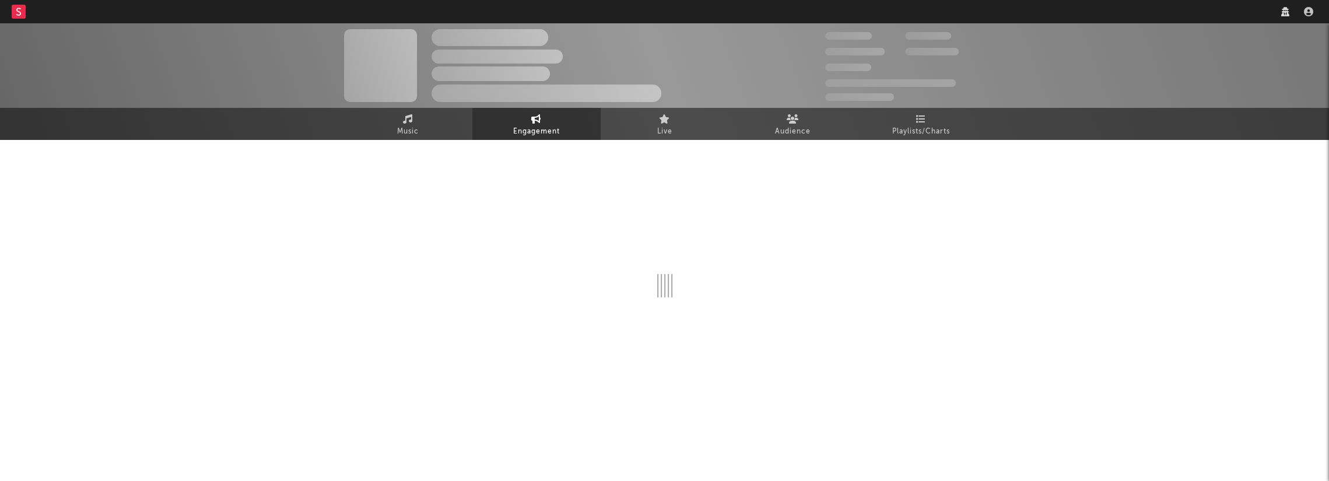
select select "1w"
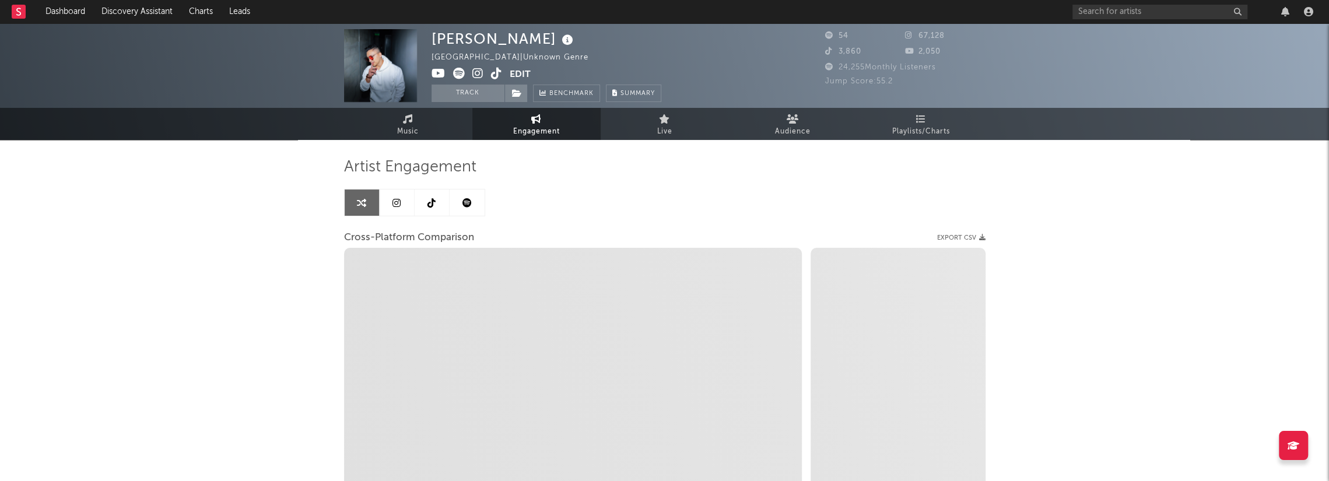
select select "1m"
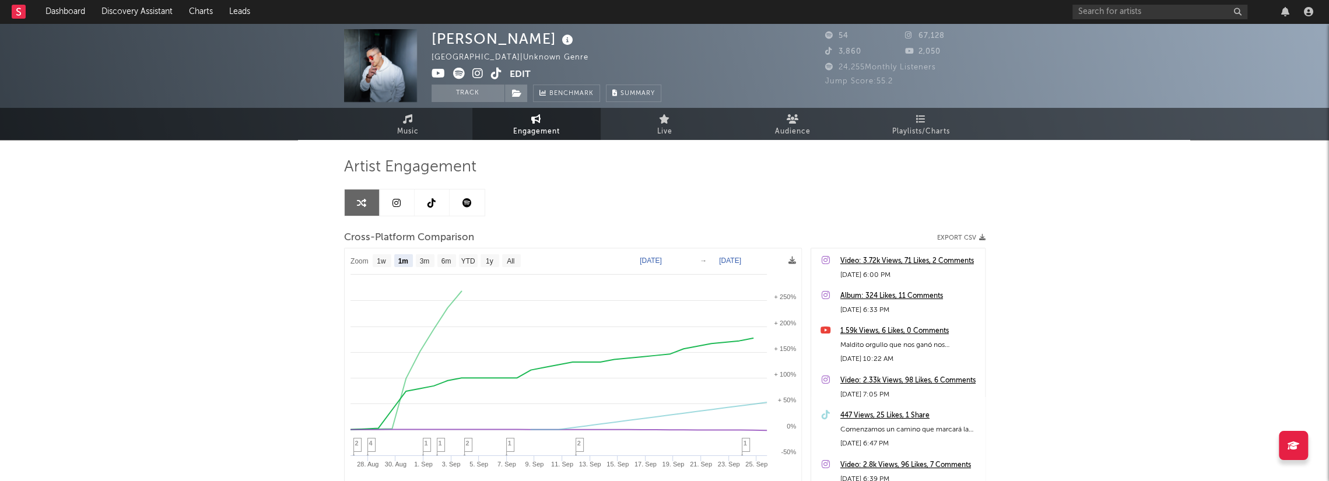
click at [404, 213] on link at bounding box center [397, 203] width 35 height 26
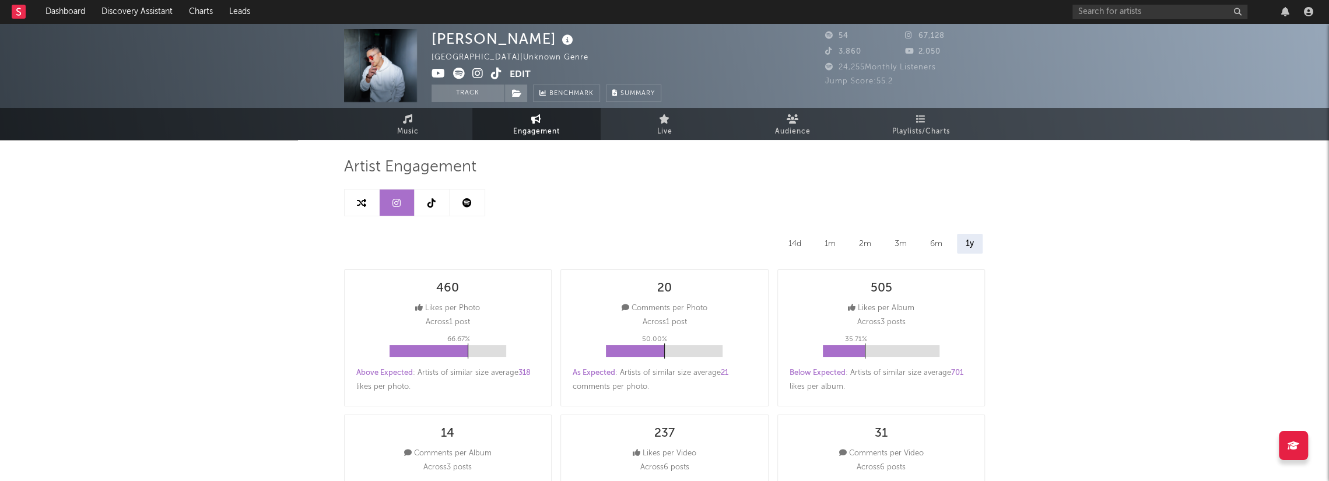
select select "6m"
click at [450, 198] on link at bounding box center [467, 203] width 35 height 26
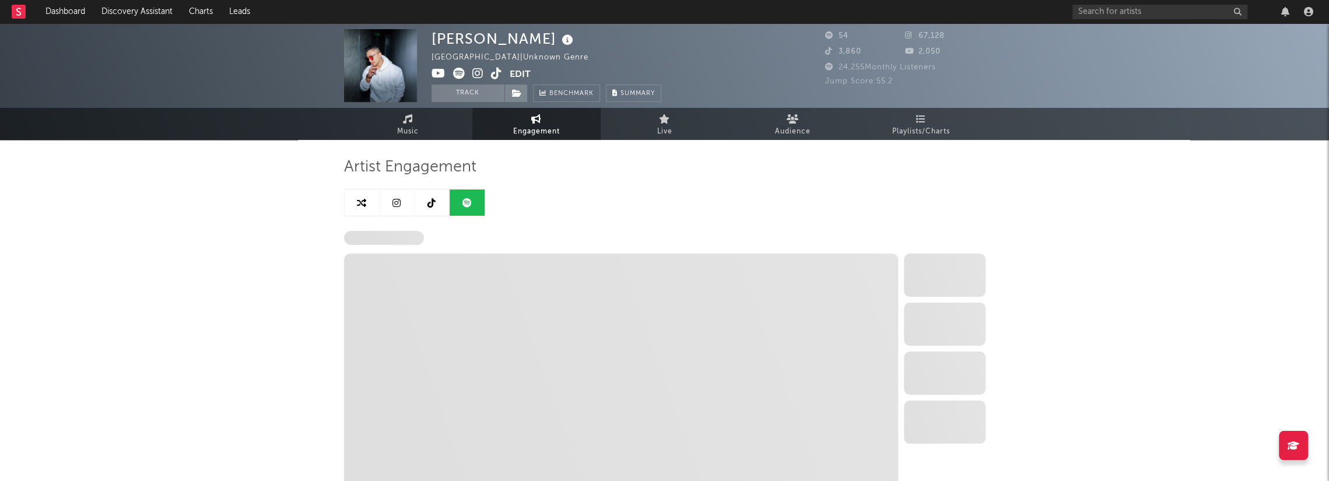
select select "1w"
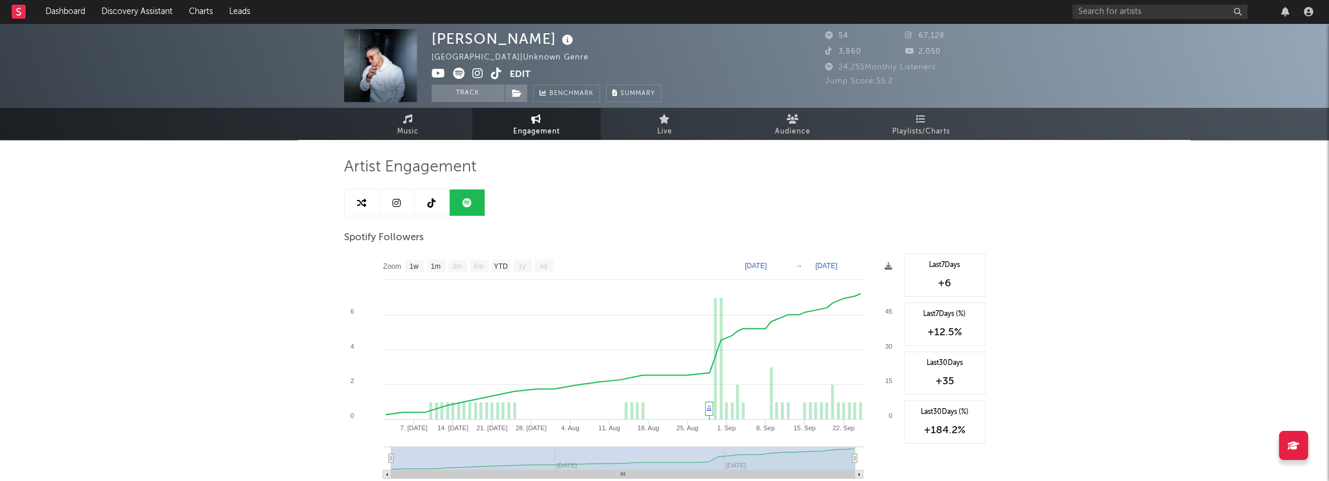
click at [434, 201] on icon at bounding box center [432, 202] width 8 height 9
select select "1w"
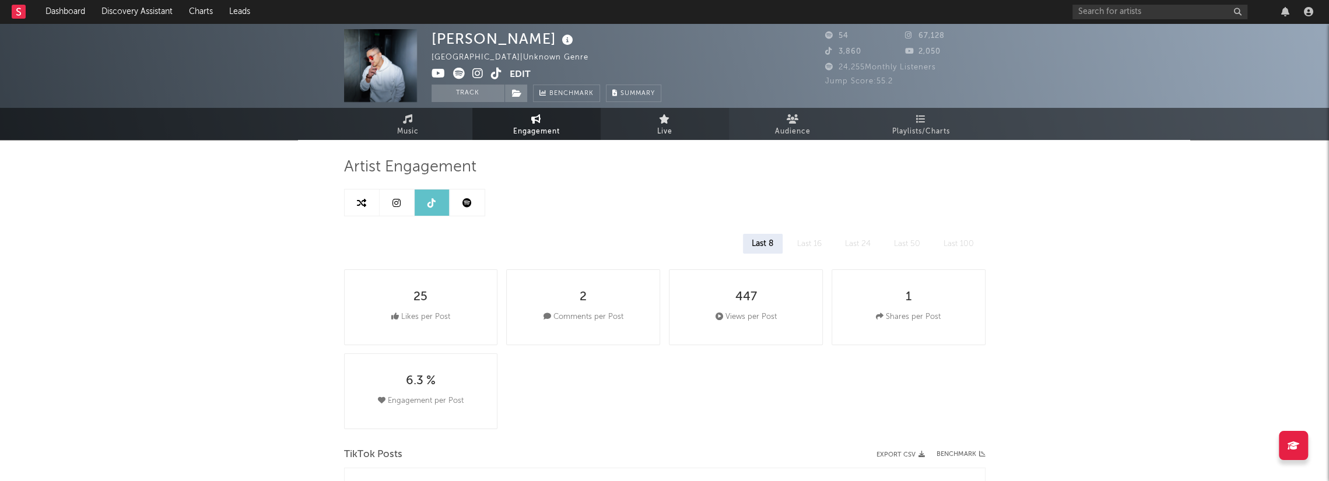
click at [698, 120] on link "Live" at bounding box center [665, 124] width 128 height 32
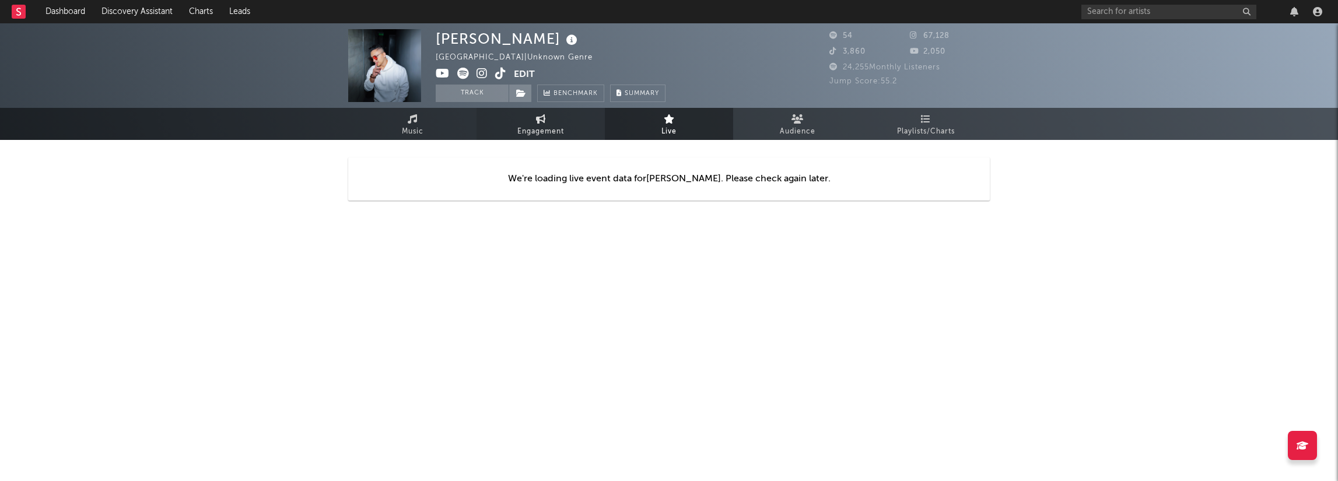
click at [562, 122] on link "Engagement" at bounding box center [541, 124] width 128 height 32
select select "1w"
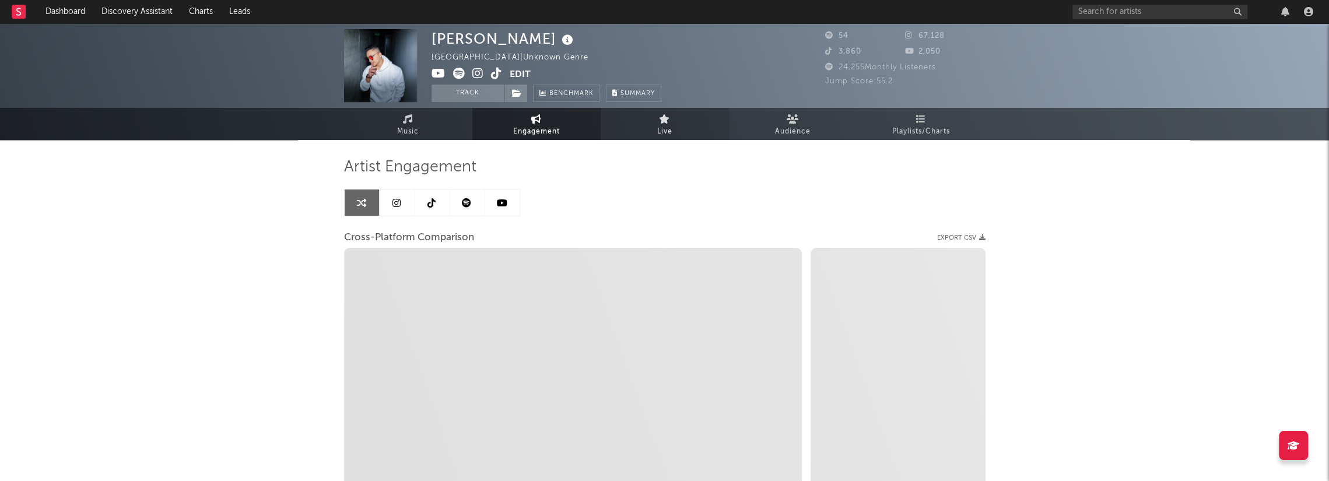
select select "1m"
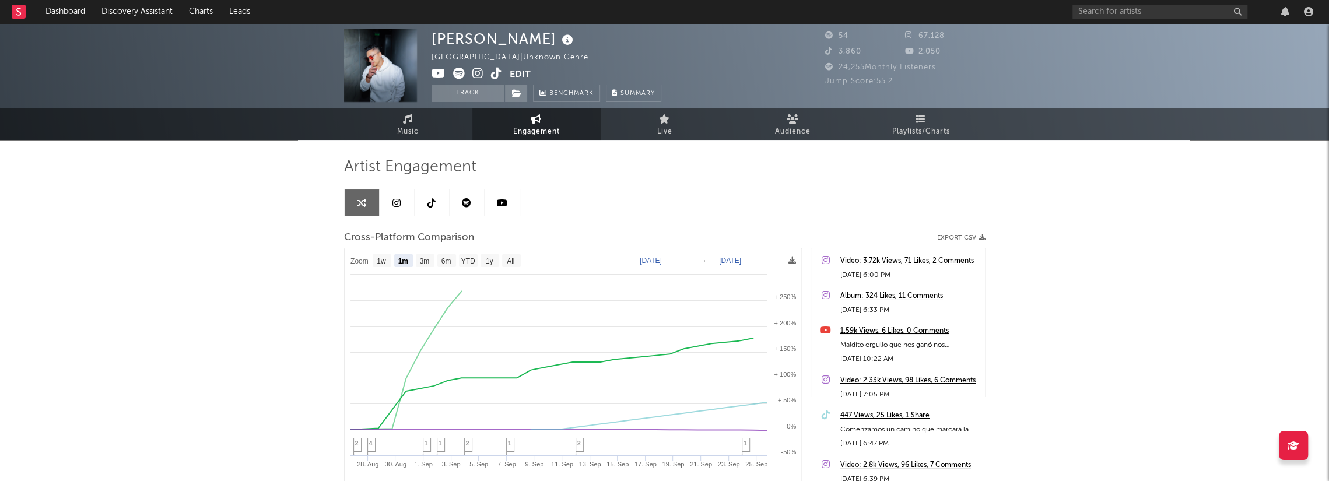
click at [496, 198] on link at bounding box center [502, 203] width 35 height 26
select select "1w"
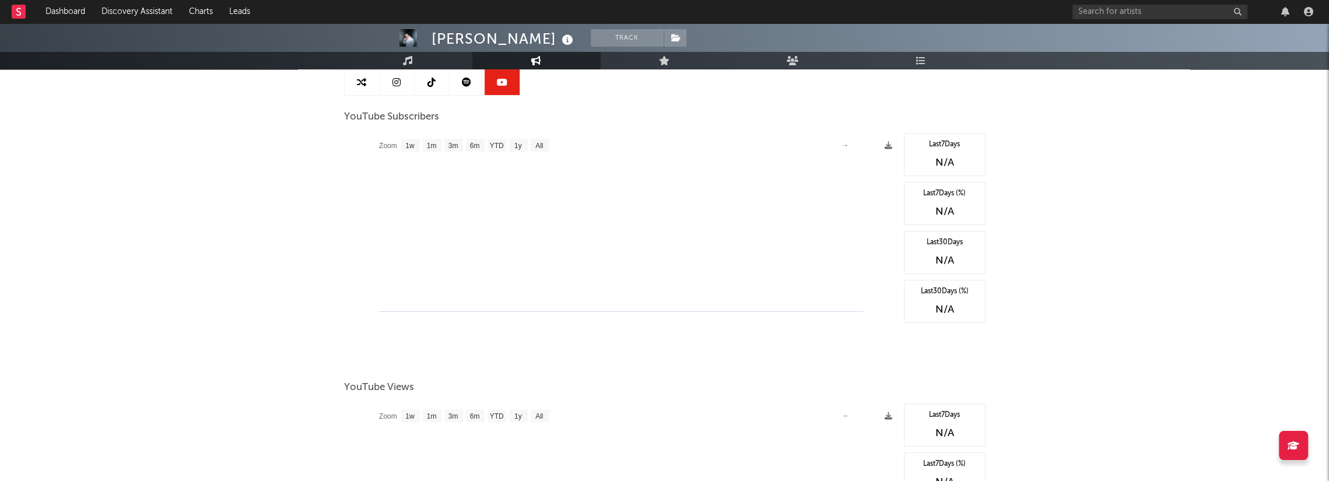
scroll to position [94, 0]
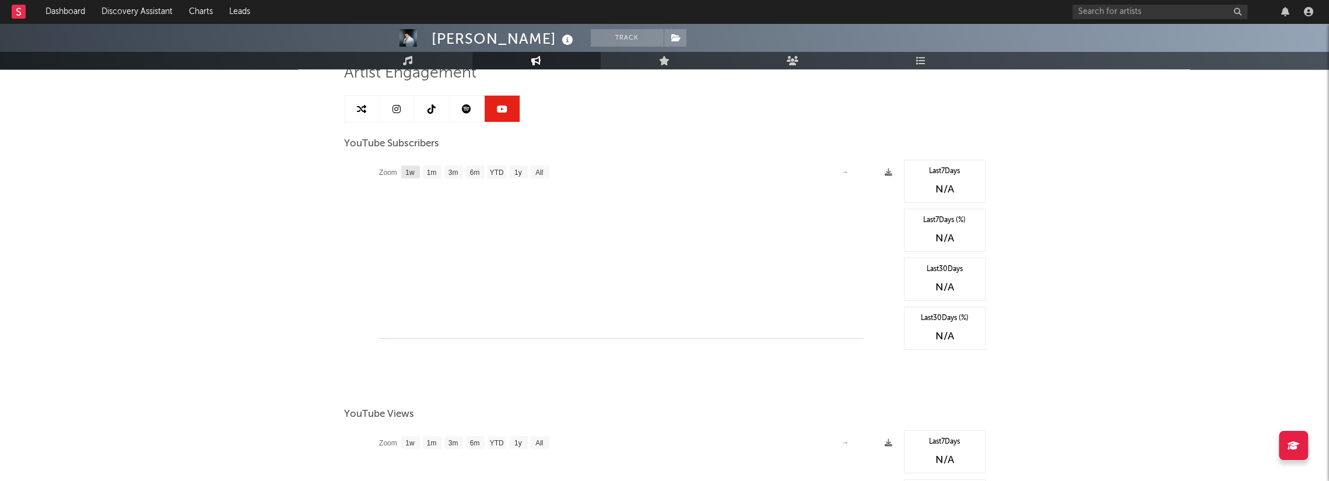
click at [411, 170] on text "1w" at bounding box center [409, 173] width 9 height 8
click at [436, 170] on text "1m" at bounding box center [431, 173] width 10 height 8
select select "1m"
type input "1970-01-31"
click at [492, 170] on text "YTD" at bounding box center [496, 173] width 14 height 8
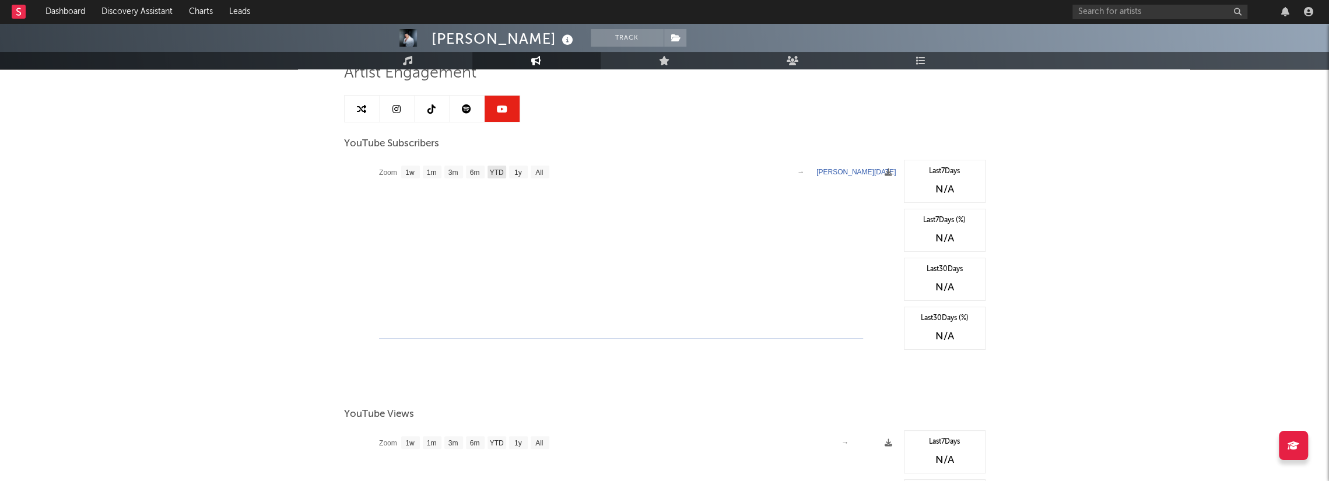
select select "YTD"
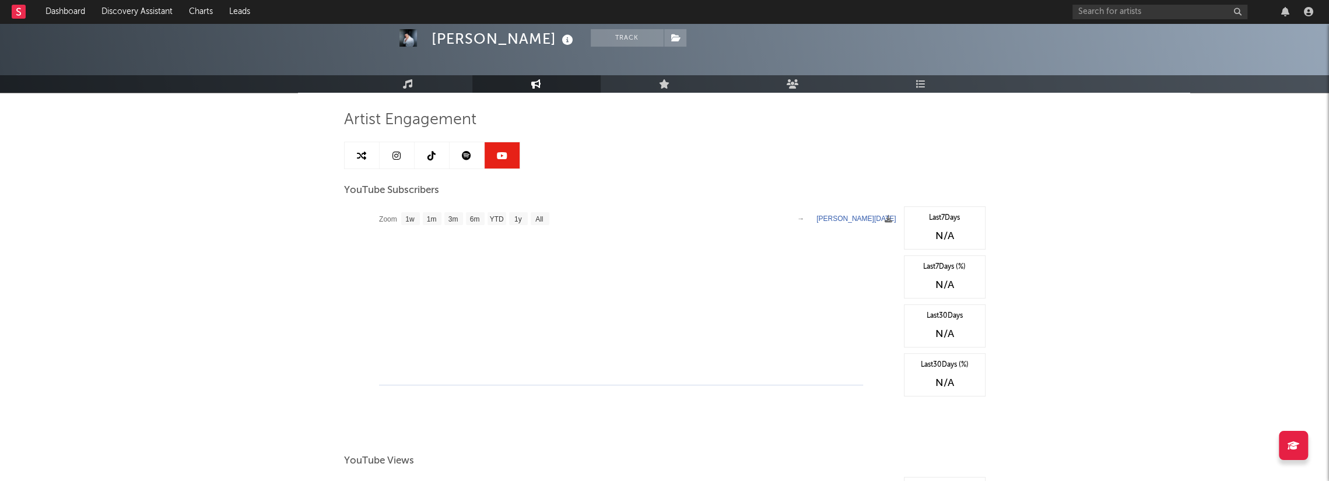
scroll to position [0, 0]
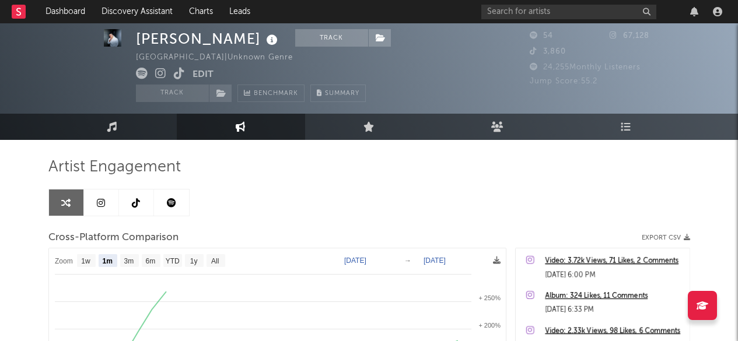
select select "1m"
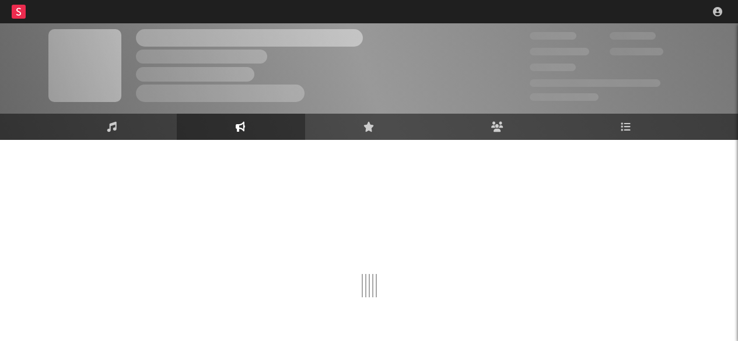
scroll to position [14, 0]
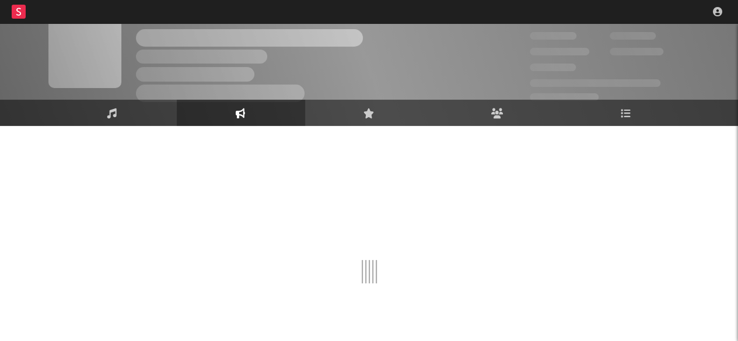
select select "1w"
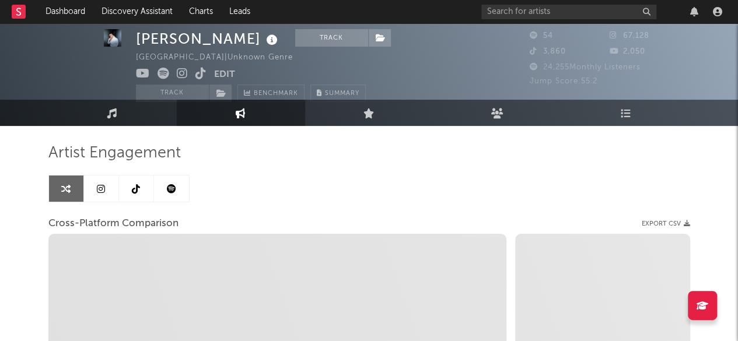
select select "1m"
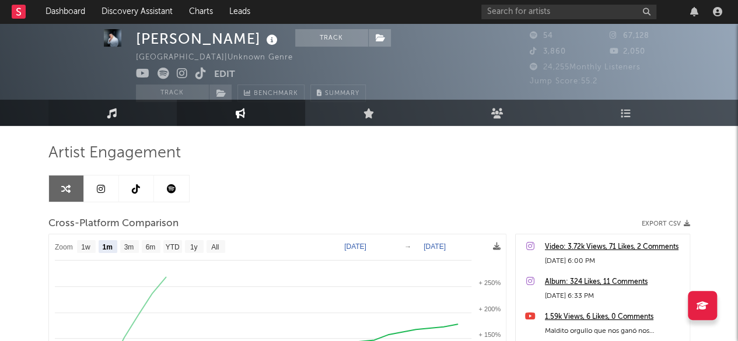
click at [135, 112] on link "Music" at bounding box center [112, 113] width 128 height 26
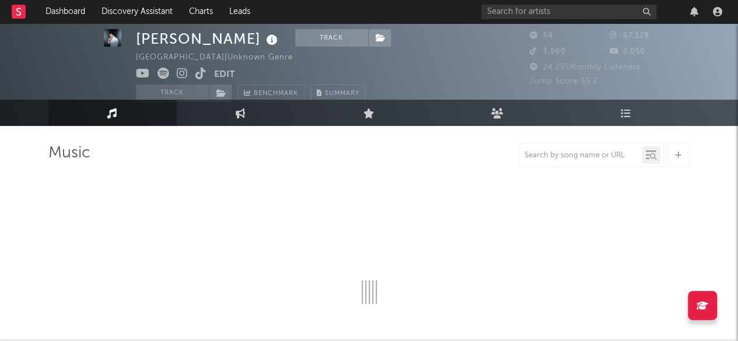
select select "1w"
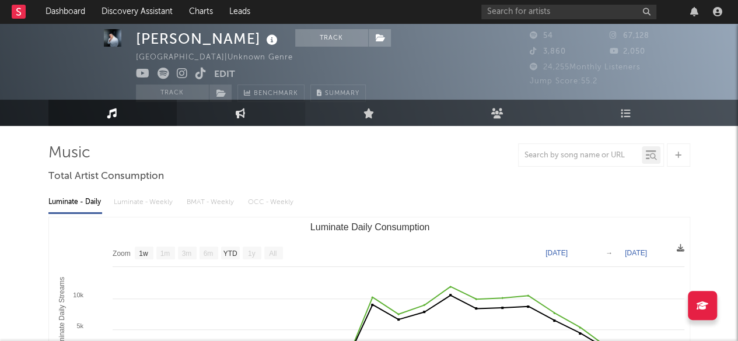
click at [198, 116] on link "Engagement" at bounding box center [241, 113] width 128 height 26
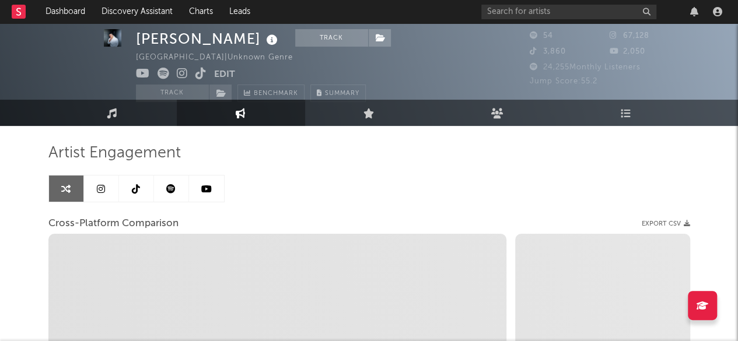
select select "1w"
select select "1m"
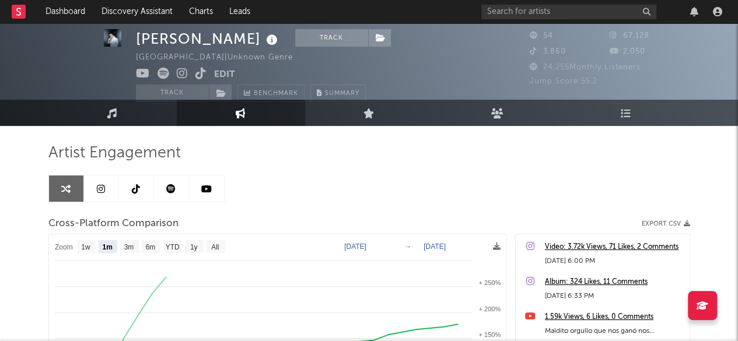
click at [209, 190] on icon at bounding box center [206, 188] width 10 height 9
select select "1w"
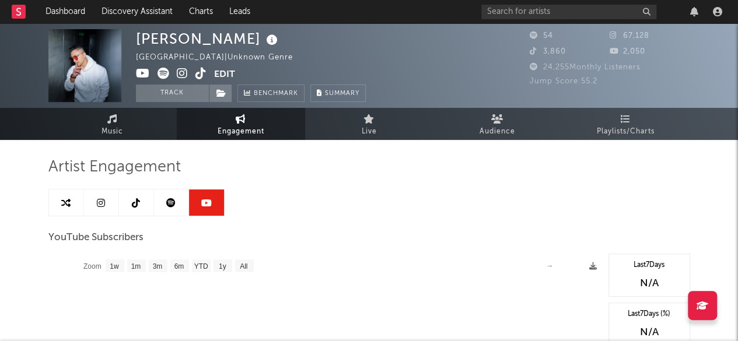
click at [79, 204] on link at bounding box center [66, 203] width 35 height 26
select select "1m"
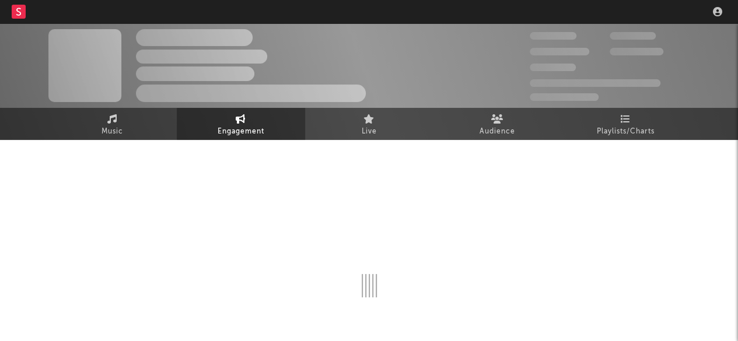
select select "1w"
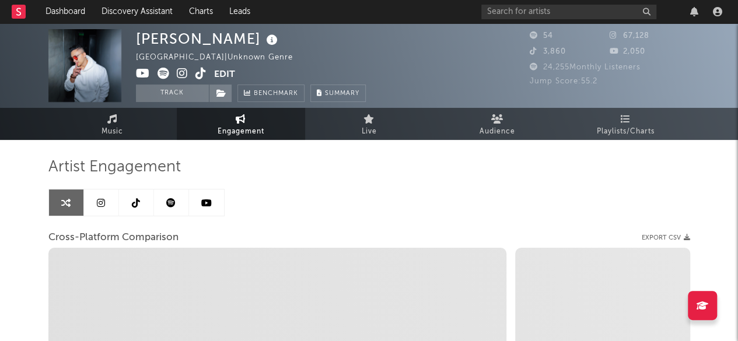
select select "1m"
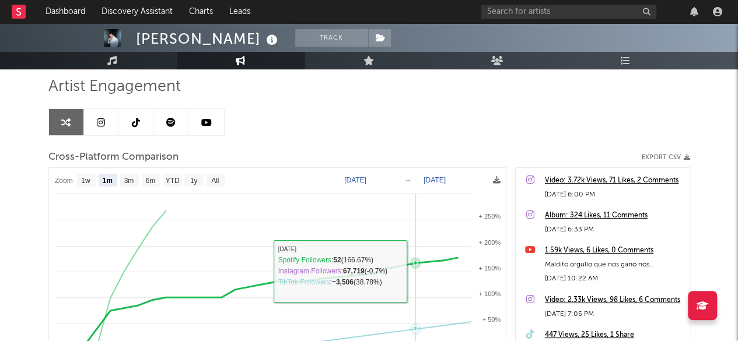
scroll to position [73, 0]
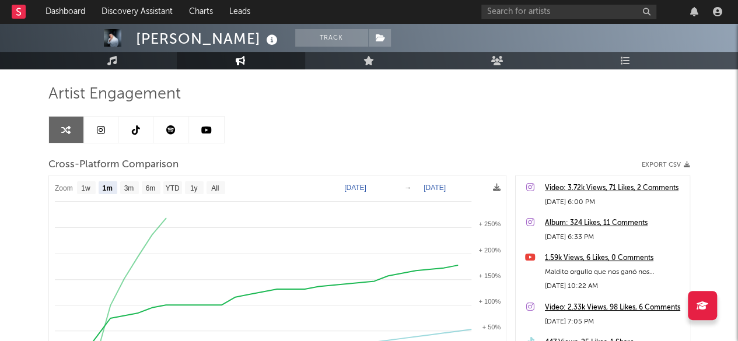
click at [104, 125] on icon at bounding box center [101, 129] width 8 height 9
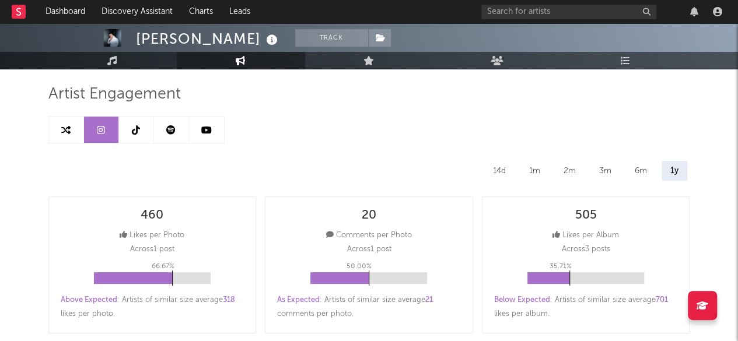
select select "6m"
click at [59, 122] on link at bounding box center [66, 130] width 35 height 26
select select "1m"
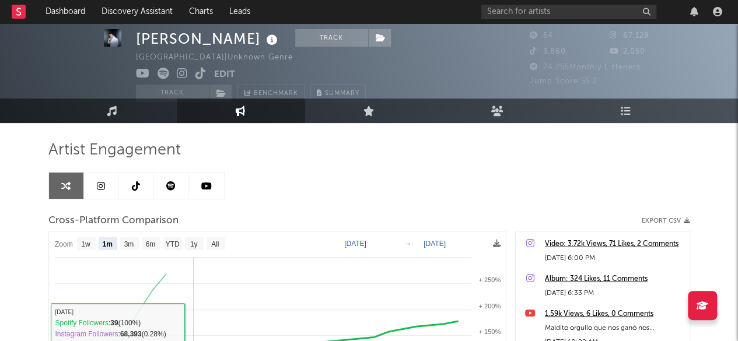
scroll to position [16, 0]
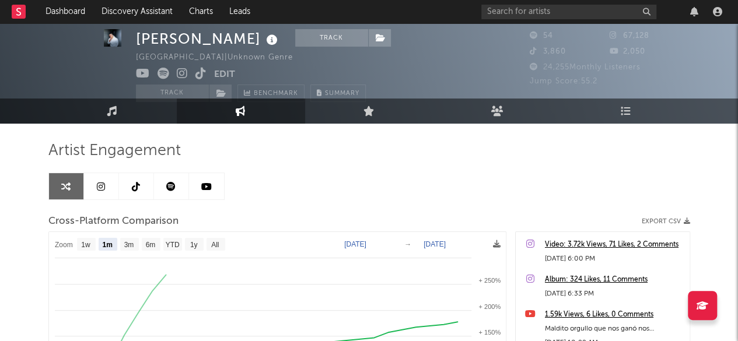
click at [93, 184] on link at bounding box center [101, 186] width 35 height 26
select select "6m"
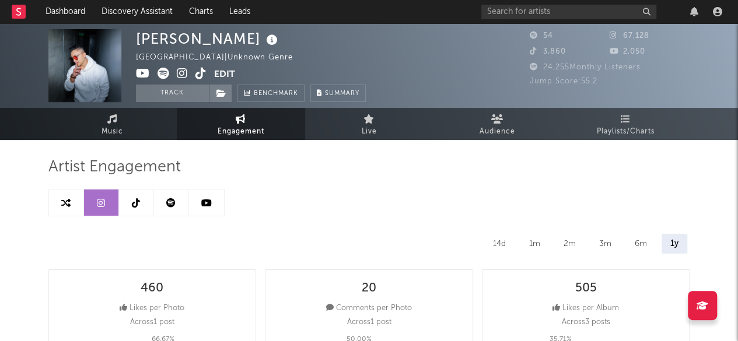
click at [139, 194] on link at bounding box center [136, 203] width 35 height 26
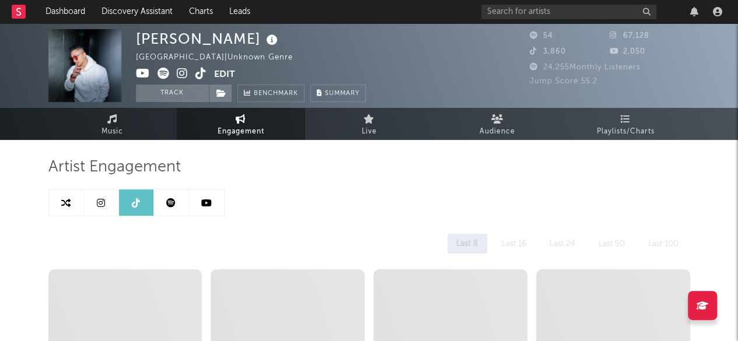
select select "1w"
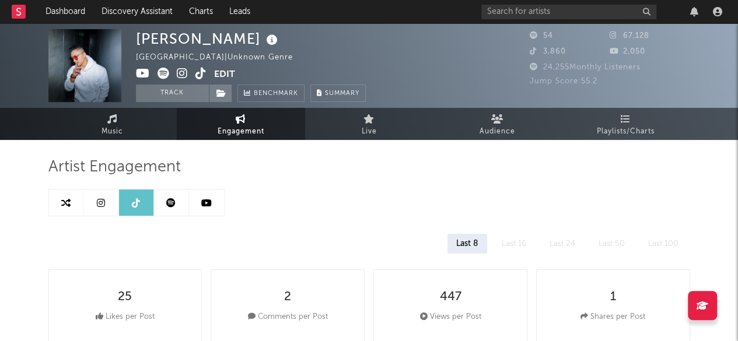
click at [175, 199] on link at bounding box center [171, 203] width 35 height 26
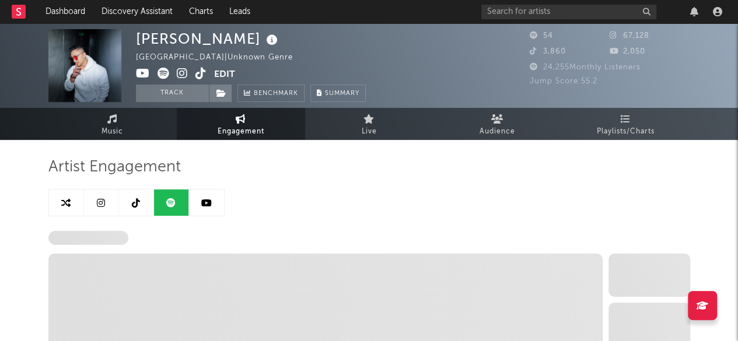
select select "1w"
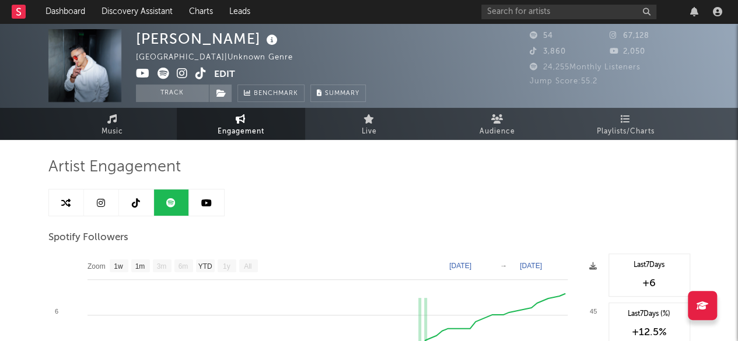
click at [175, 199] on link at bounding box center [171, 203] width 35 height 26
click at [205, 202] on icon at bounding box center [206, 202] width 10 height 9
select select "1w"
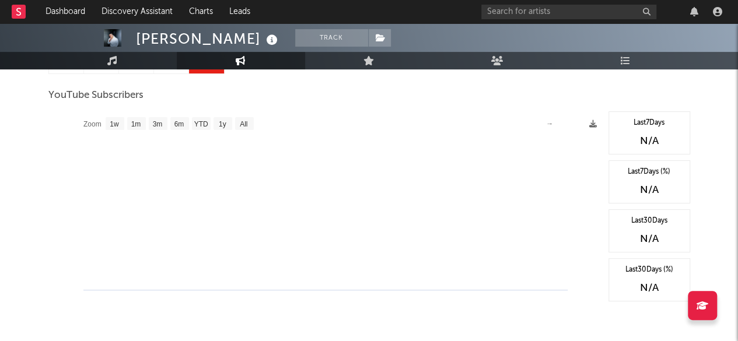
scroll to position [139, 0]
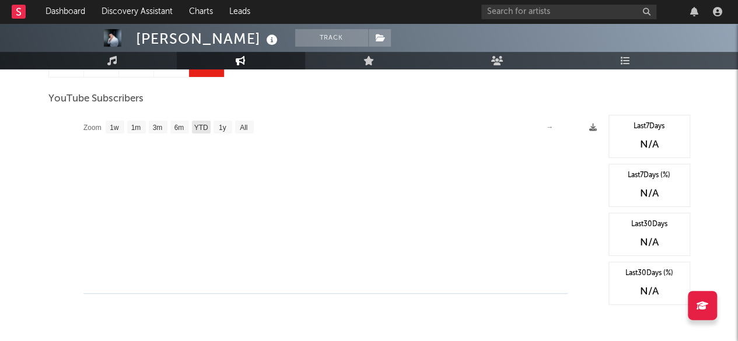
click at [196, 131] on text "YTD" at bounding box center [201, 128] width 14 height 8
select select "YTD"
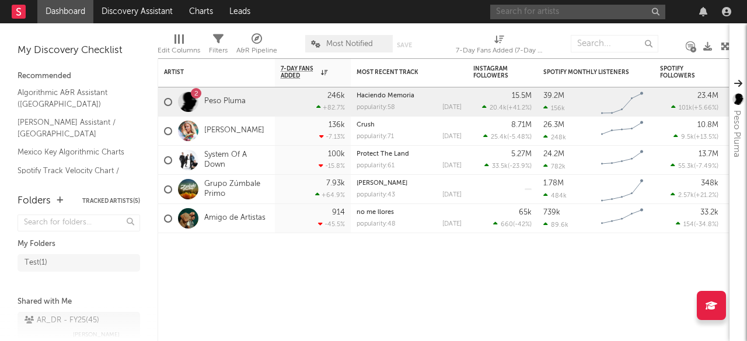
click at [550, 12] on input "text" at bounding box center [577, 12] width 175 height 15
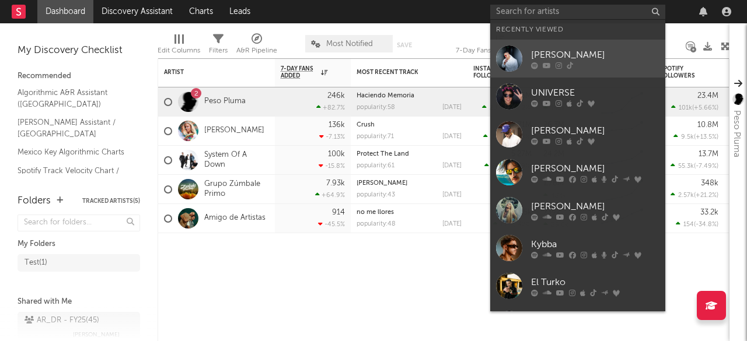
click at [555, 57] on div "[PERSON_NAME]" at bounding box center [595, 55] width 128 height 14
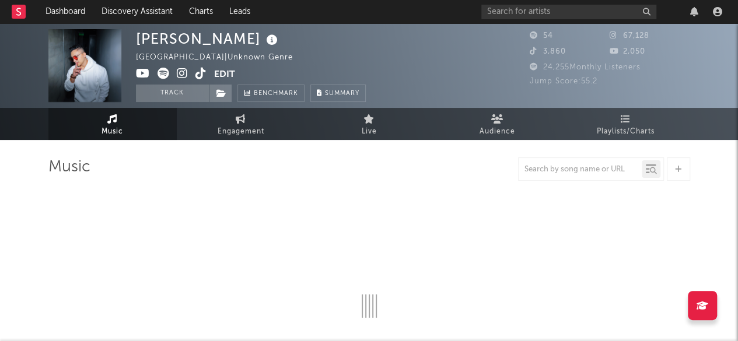
select select "1w"
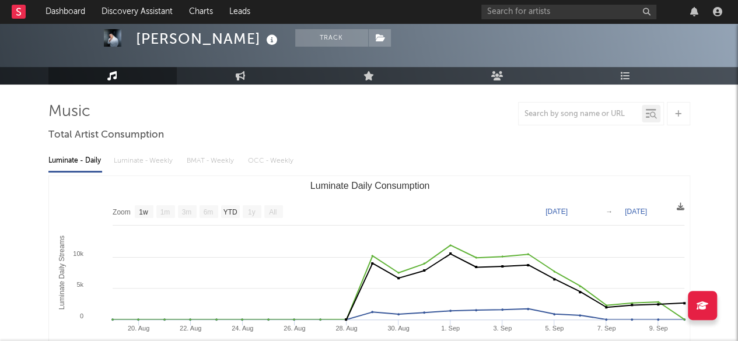
scroll to position [54, 0]
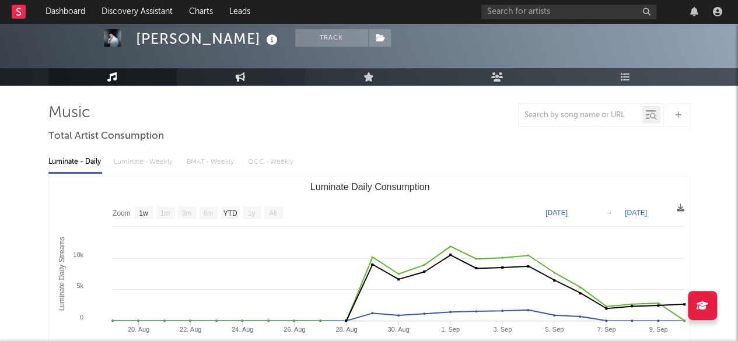
click at [249, 78] on link "Engagement" at bounding box center [241, 76] width 128 height 17
select select "1w"
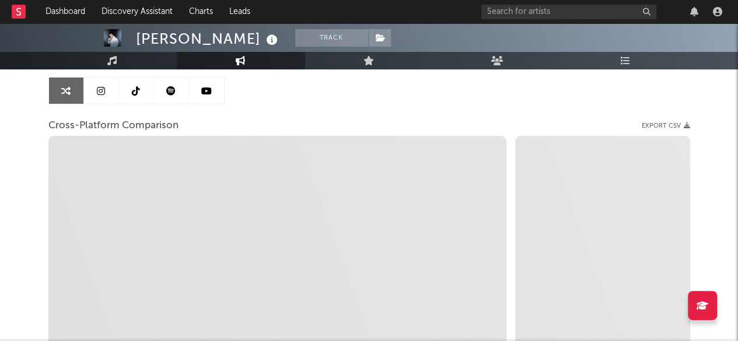
select select "1m"
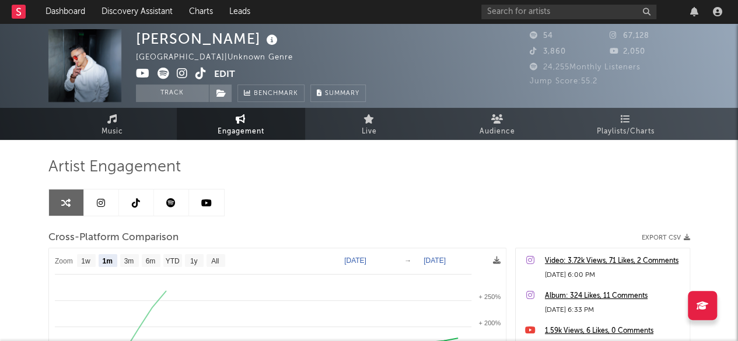
click at [98, 198] on icon at bounding box center [101, 202] width 8 height 9
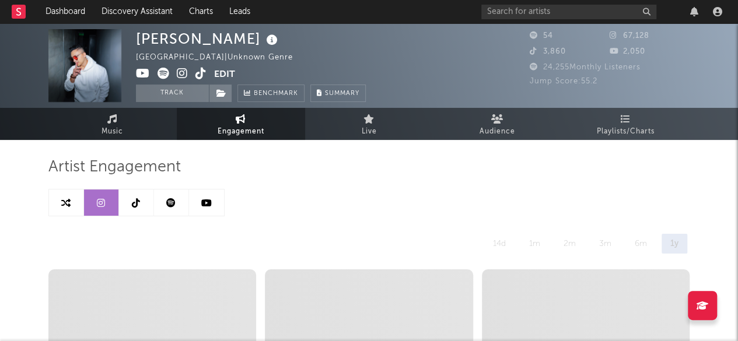
select select "6m"
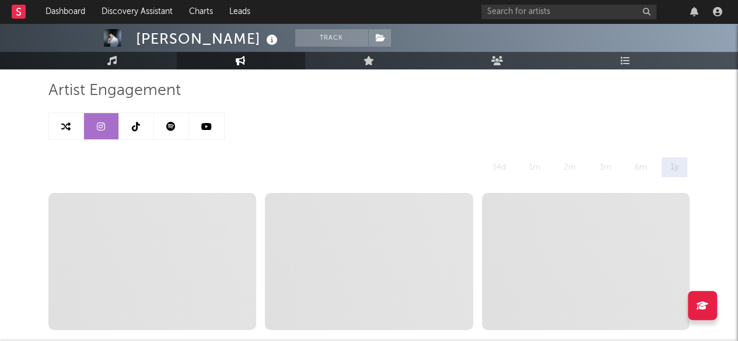
scroll to position [61, 0]
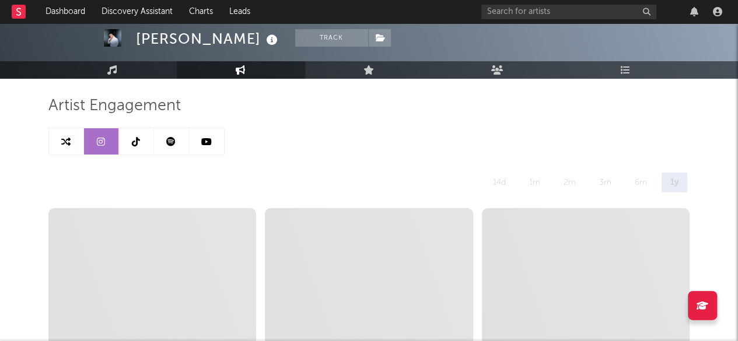
click at [207, 133] on link at bounding box center [206, 141] width 35 height 26
select select "1w"
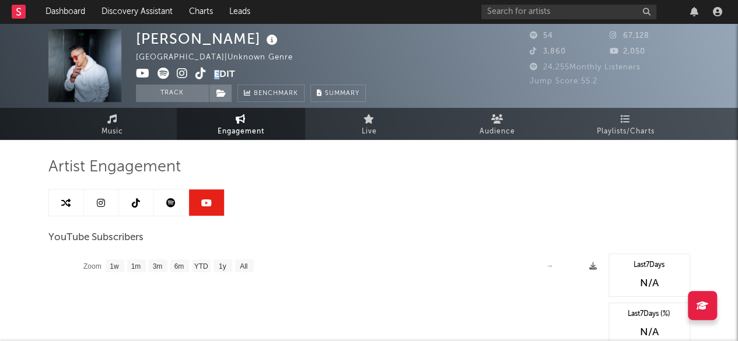
drag, startPoint x: 208, startPoint y: 76, endPoint x: 219, endPoint y: 76, distance: 11.7
click at [219, 76] on span "Edit" at bounding box center [185, 75] width 99 height 15
click at [219, 76] on button "Edit" at bounding box center [224, 75] width 21 height 15
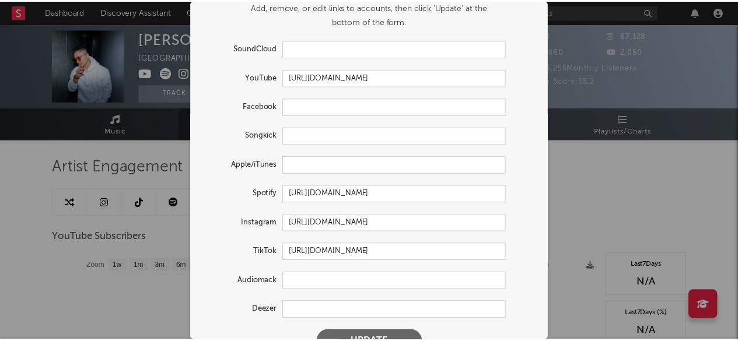
scroll to position [35, 0]
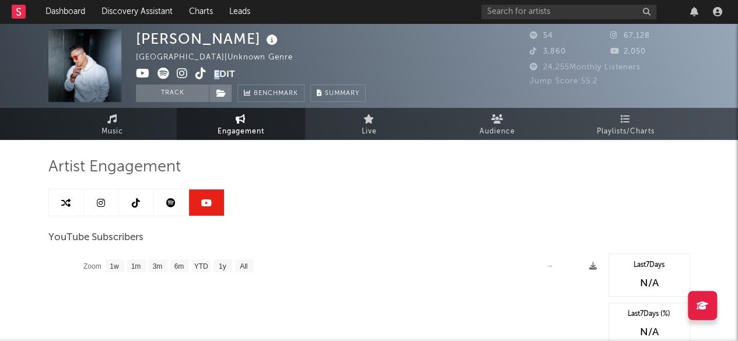
click at [577, 181] on div "× Update Accounts Add, remove, or edit links to accounts, then click 'Update' a…" at bounding box center [369, 170] width 738 height 341
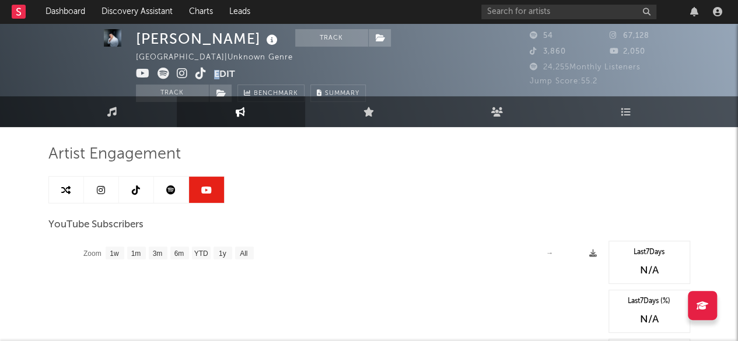
scroll to position [0, 0]
